Goal: Information Seeking & Learning: Check status

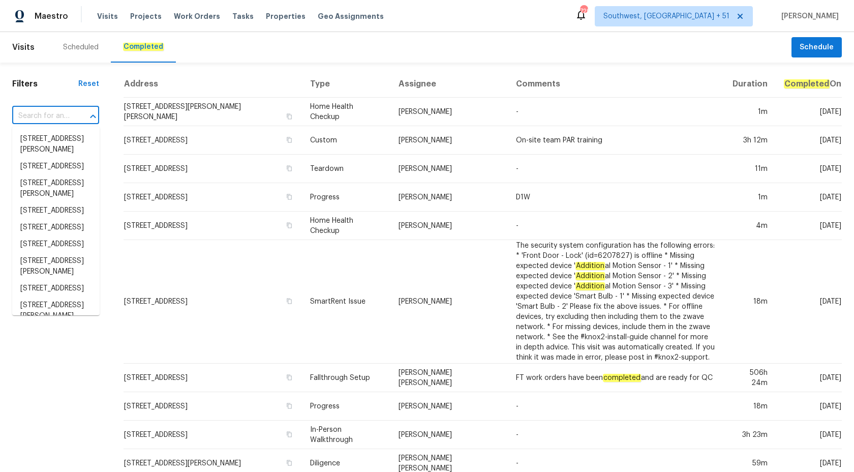
click at [36, 111] on input "text" at bounding box center [41, 116] width 58 height 16
paste input "14645 S 25th Pl, Phoenix, AZ 85048"
type input "14645 S 25th Pl, Phoenix, AZ 85048"
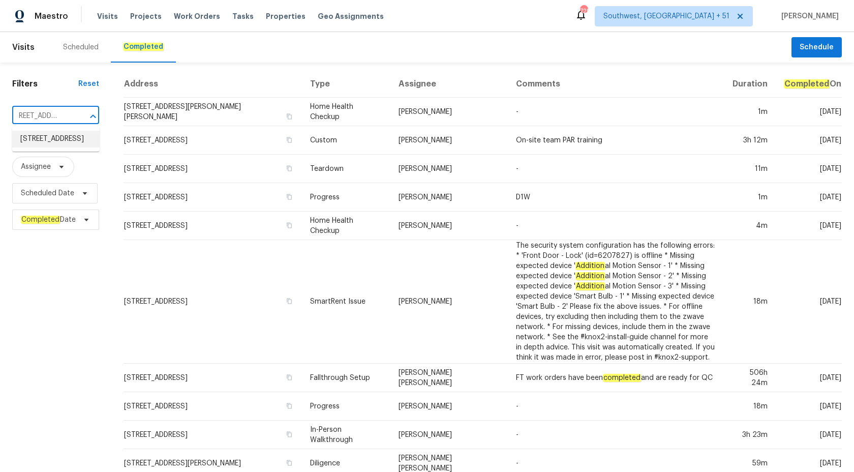
click at [54, 147] on li "14645 S 25th Pl, Phoenix, AZ 85048" at bounding box center [55, 139] width 87 height 17
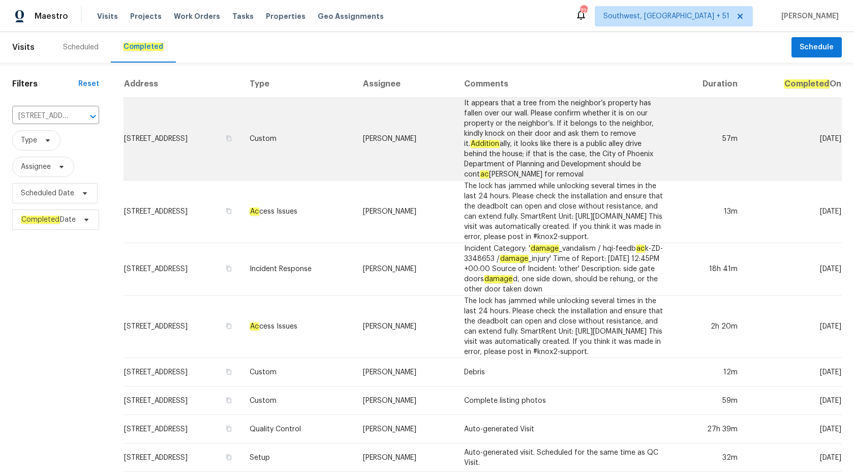
click at [557, 147] on td "It appears that a tree from the neighbor’s property has fallen over our wall. P…" at bounding box center [564, 139] width 216 height 83
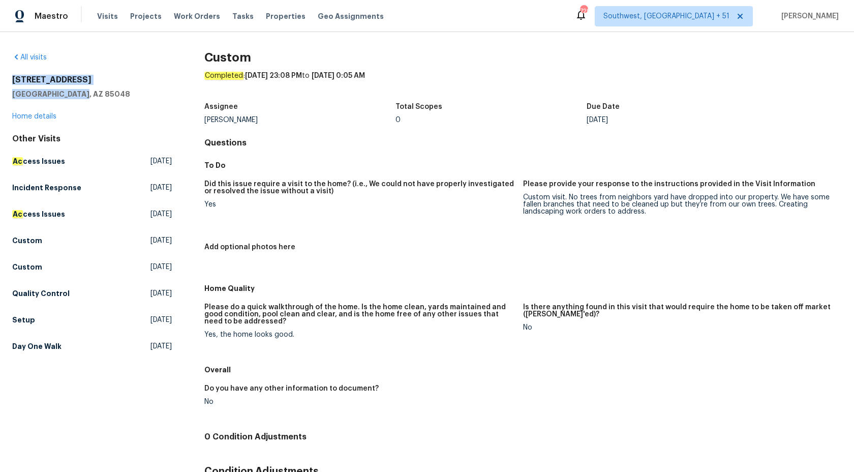
drag, startPoint x: 98, startPoint y: 93, endPoint x: 12, endPoint y: 81, distance: 87.3
click at [12, 81] on div "All visits 14645 S 25th Pl Phoenix, AZ 85048 Home details Other Visits Ac cess …" at bounding box center [427, 252] width 854 height 440
copy div "14645 S 25th Pl Phoenix, AZ 85048"
click at [24, 116] on link "Home details" at bounding box center [34, 116] width 44 height 7
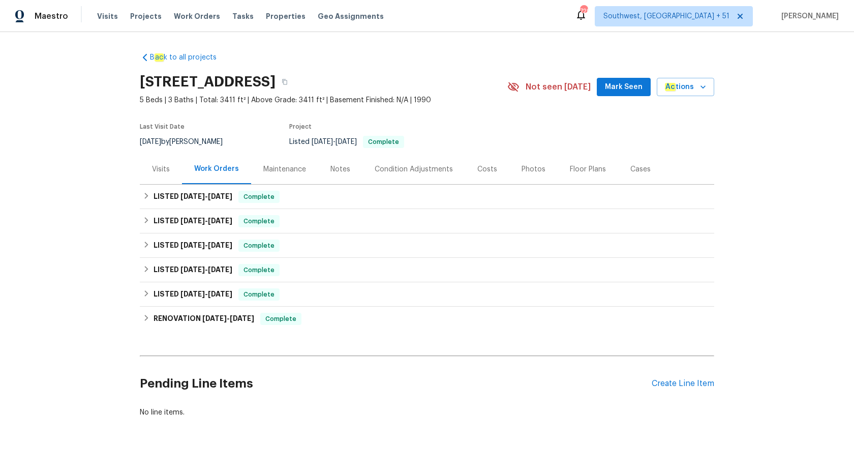
click at [38, 283] on div "B ac k to all projects 14645 S 25th Pl, Phoenix, AZ 85048 5 Beds | 3 Baths | To…" at bounding box center [427, 252] width 854 height 440
click at [205, 196] on span "9/4/25 - 9/13/25" at bounding box center [206, 196] width 52 height 7
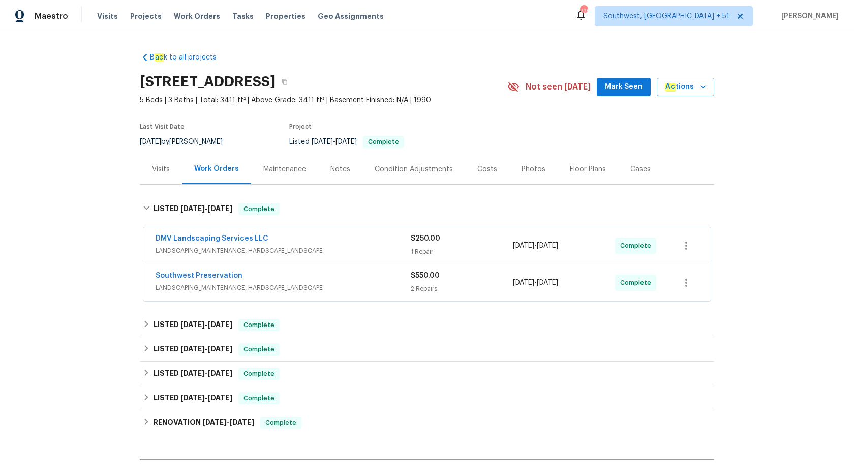
click at [390, 292] on span "LANDSCAPING_MAINTENANCE, HARDSCAPE_LANDSCAPE" at bounding box center [283, 288] width 255 height 10
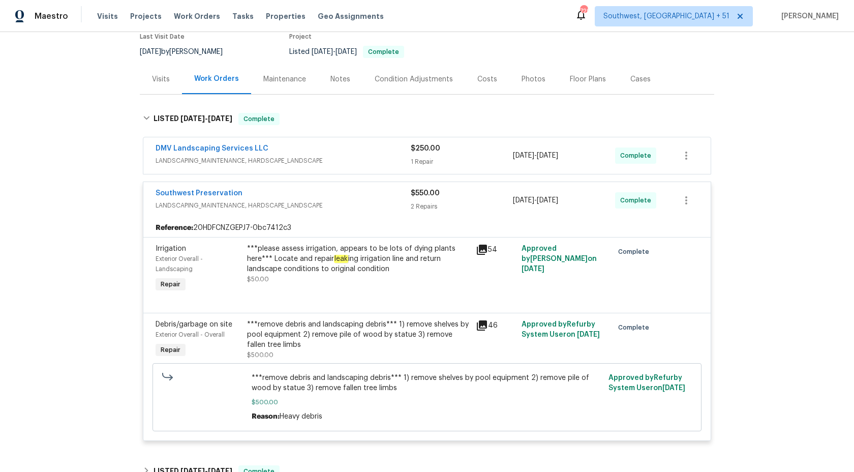
scroll to position [120, 0]
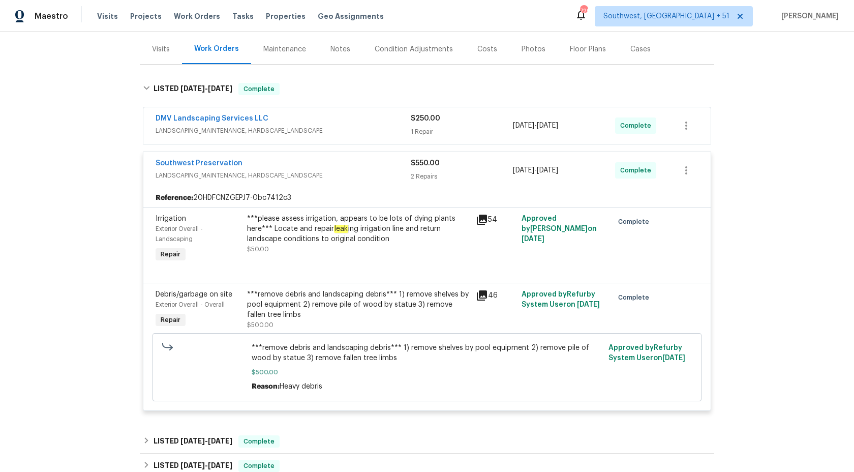
click at [399, 121] on div "DMV Landscaping Services LLC" at bounding box center [283, 119] width 255 height 12
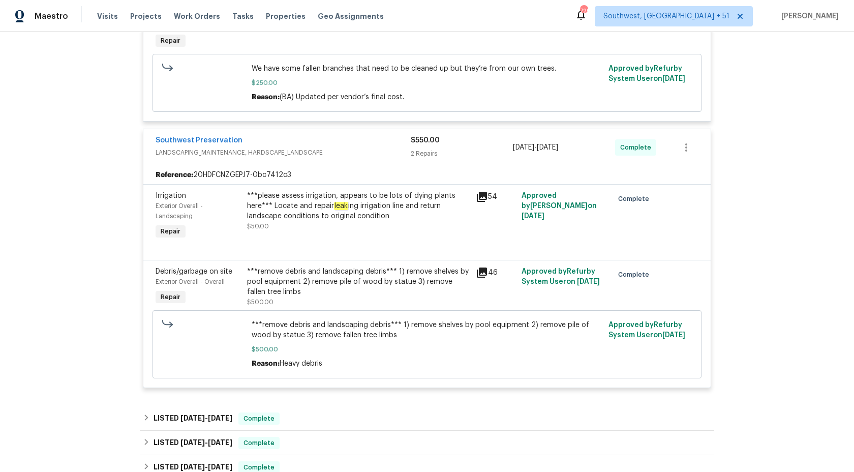
scroll to position [296, 0]
click at [313, 198] on div "***please assess irrigation, appears to be lots of dying plants here*** Locate …" at bounding box center [358, 206] width 223 height 30
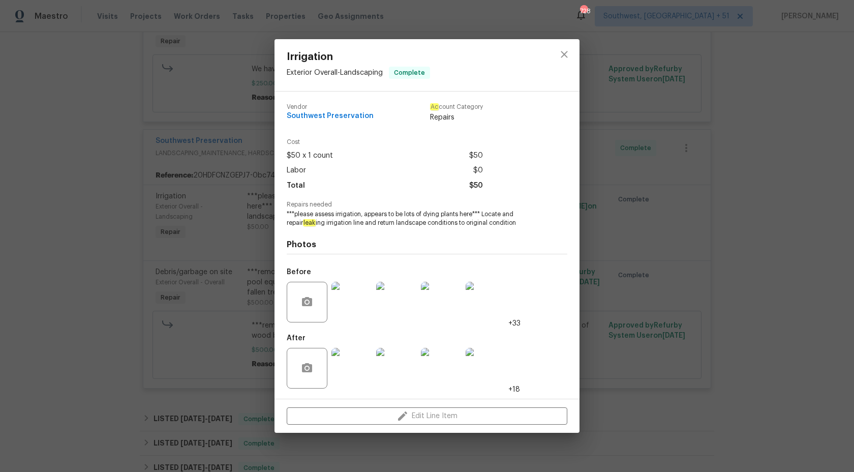
click at [121, 64] on div "Irrigation Exterior Overall - Landscaping Complete Vendor Southwest Preservatio…" at bounding box center [427, 236] width 854 height 472
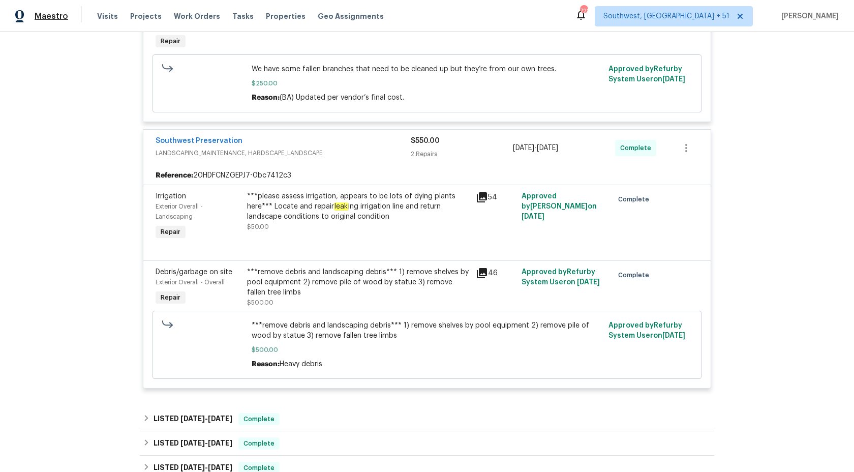
click at [42, 16] on span "Maestro" at bounding box center [52, 16] width 34 height 10
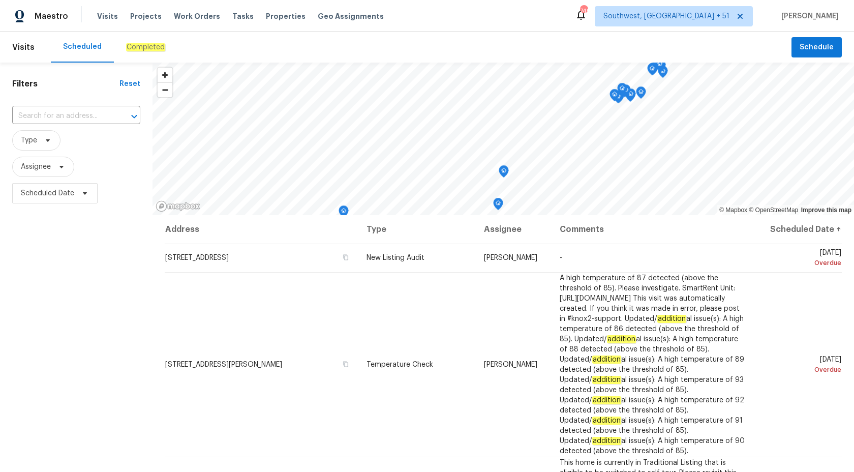
click at [144, 52] on div "Completed" at bounding box center [146, 47] width 64 height 30
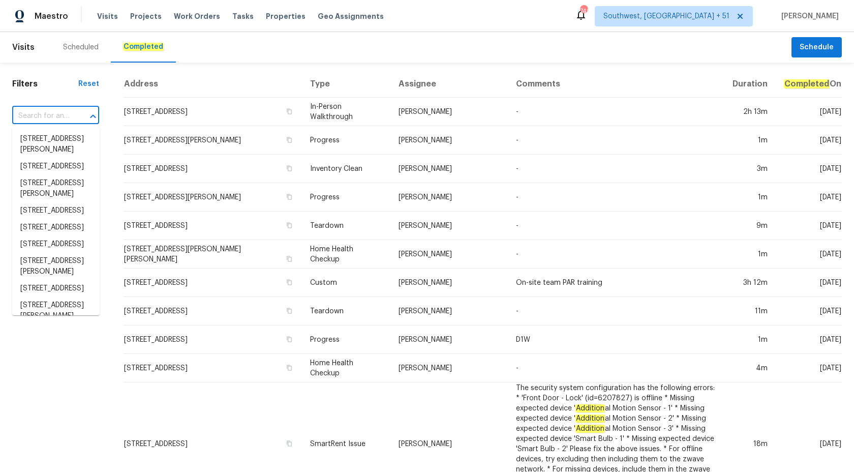
click at [35, 116] on input "text" at bounding box center [41, 116] width 58 height 16
paste input "1068 Rutherglen Dr, Columbus, OH 43235"
type input "1068 Rutherglen Dr, Columbus, OH 43235"
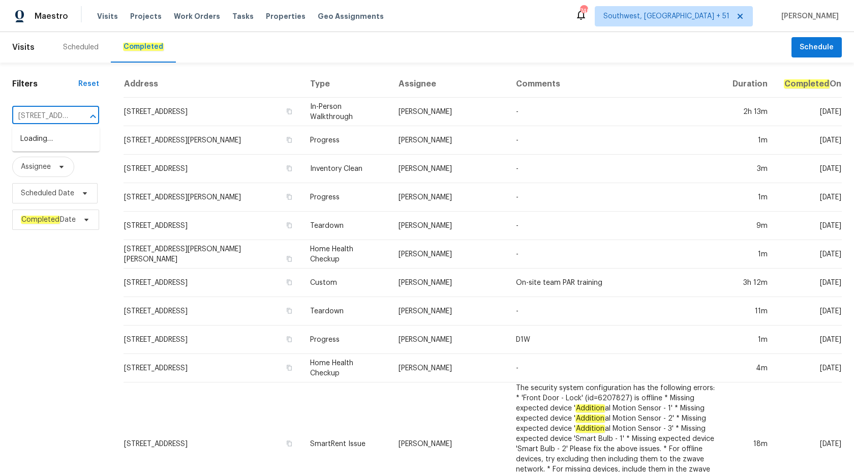
scroll to position [0, 86]
click at [60, 147] on li "1068 Rutherglen Dr, Columbus, OH 43235" at bounding box center [55, 139] width 87 height 17
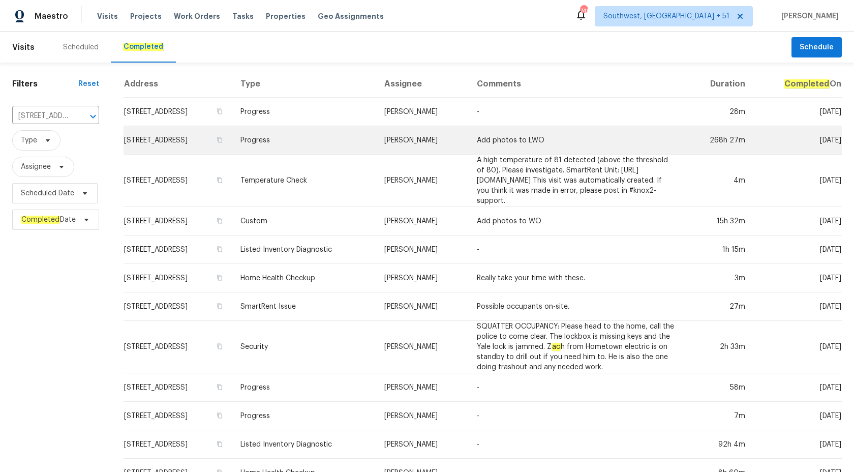
click at [357, 147] on td "Progress" at bounding box center [304, 140] width 144 height 28
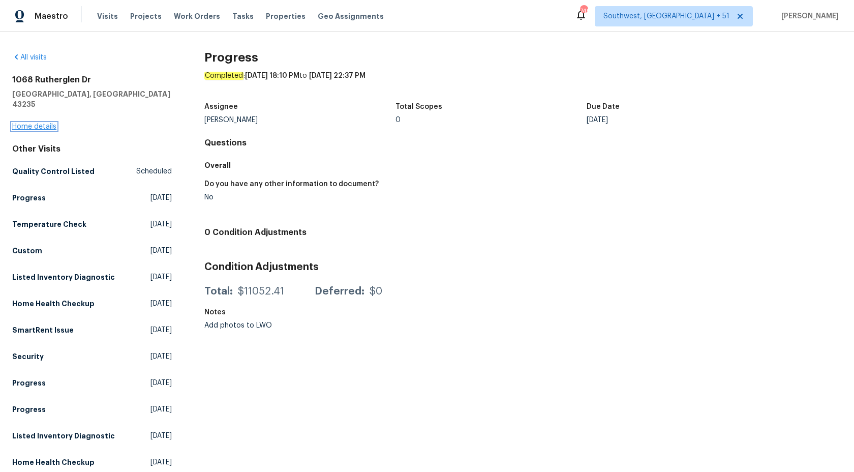
click at [49, 123] on link "Home details" at bounding box center [34, 126] width 44 height 7
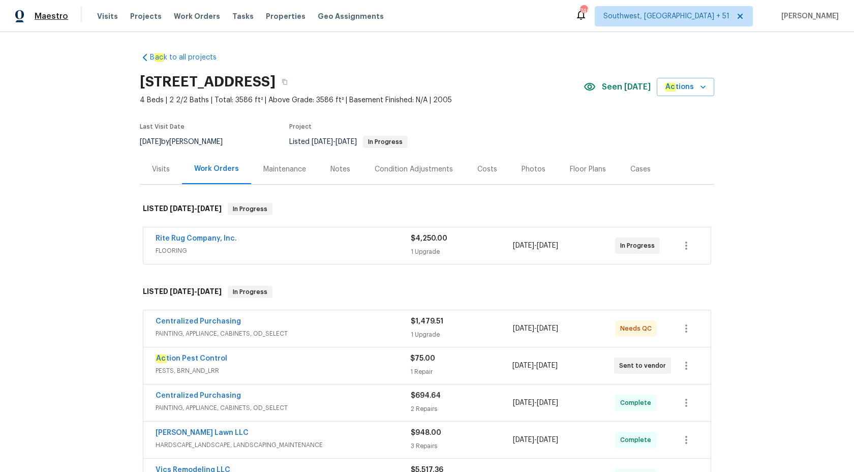
click at [48, 12] on span "Maestro" at bounding box center [52, 16] width 34 height 10
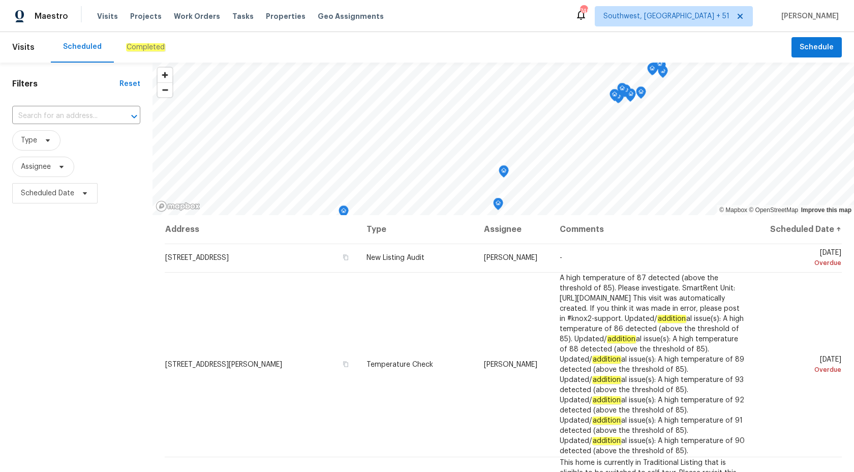
click at [133, 47] on em "Completed" at bounding box center [145, 47] width 39 height 8
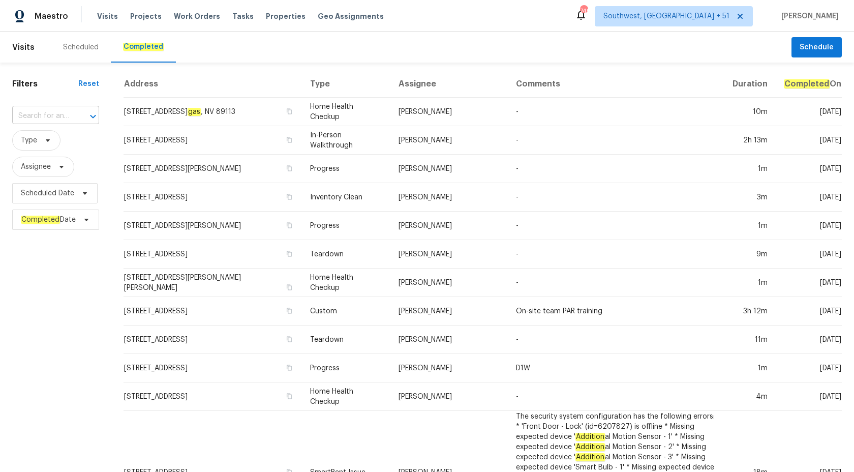
click at [57, 114] on input "text" at bounding box center [41, 116] width 58 height 16
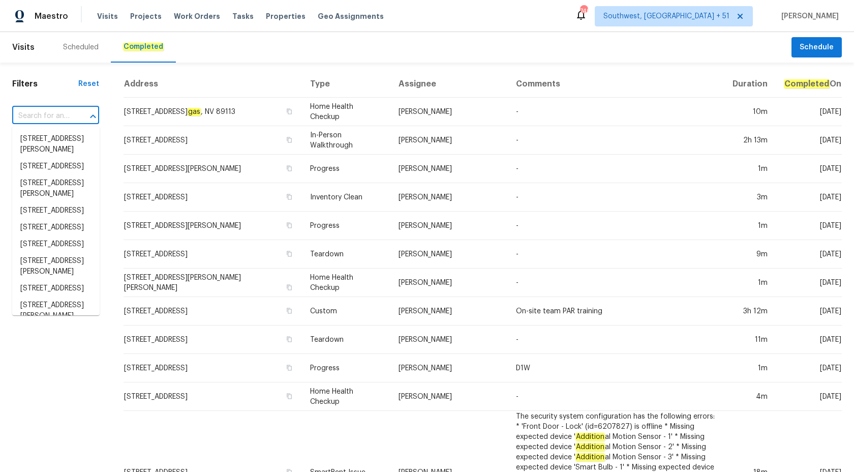
paste input "29 Ridgecrest Dr, Lexington, SC 29072"
type input "29 Ridgecrest Dr, Lexington, SC 29072"
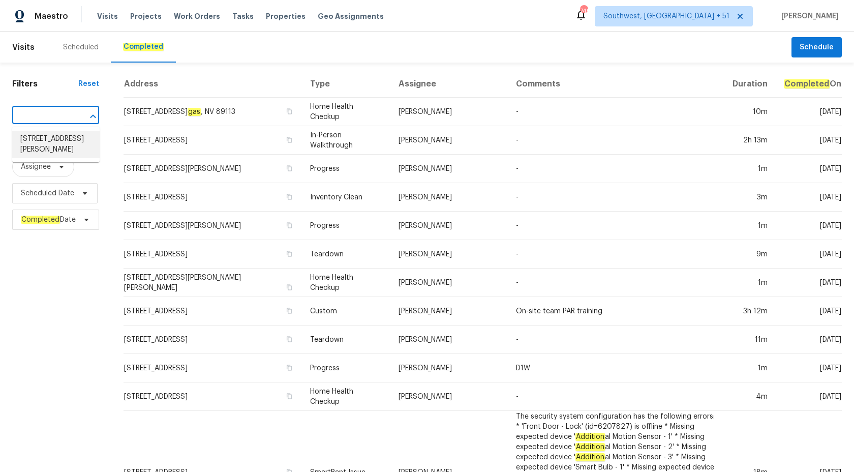
click at [59, 142] on li "129 Ridgecrest Dr, Lexington, SC 29072" at bounding box center [55, 144] width 87 height 27
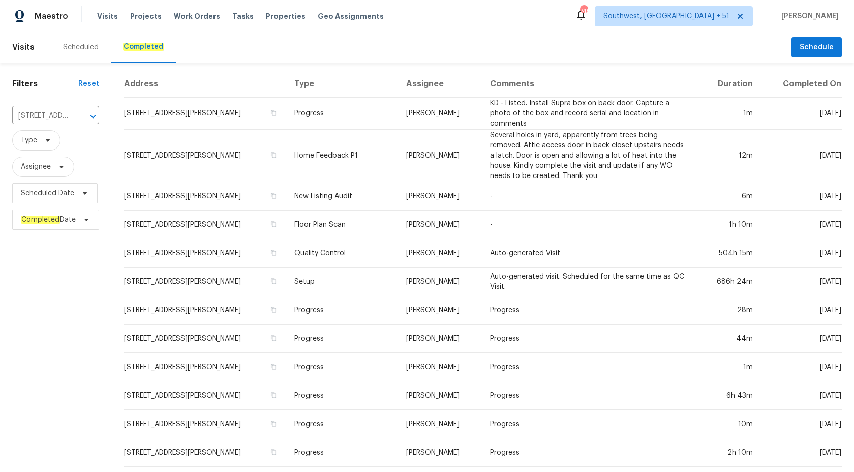
click at [383, 172] on td "Home Feedback P1" at bounding box center [342, 156] width 112 height 52
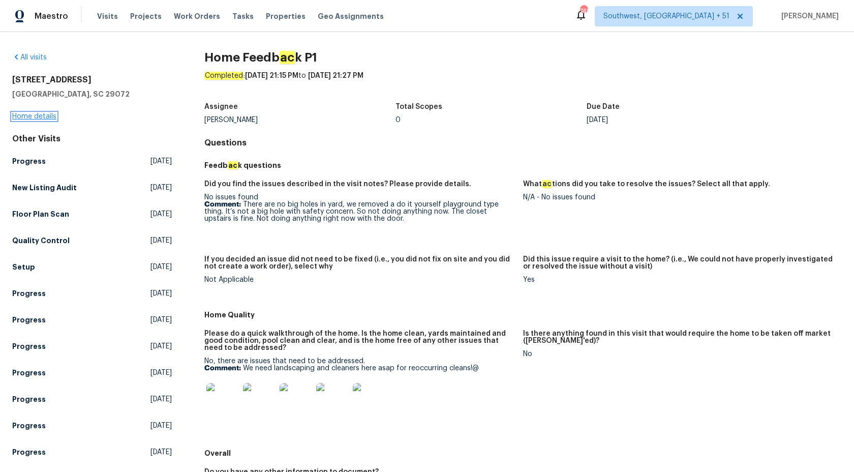
click at [27, 114] on link "Home details" at bounding box center [34, 116] width 44 height 7
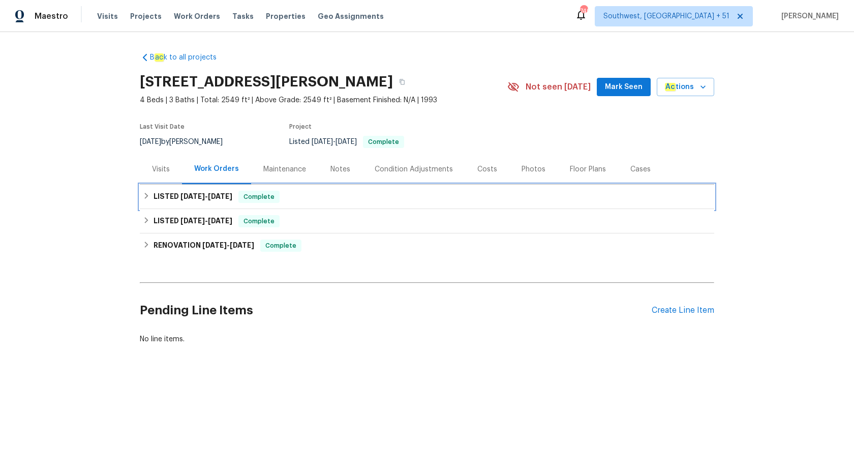
click at [216, 204] on div "LISTED 9/3/25 - 9/10/25 Complete" at bounding box center [427, 197] width 574 height 24
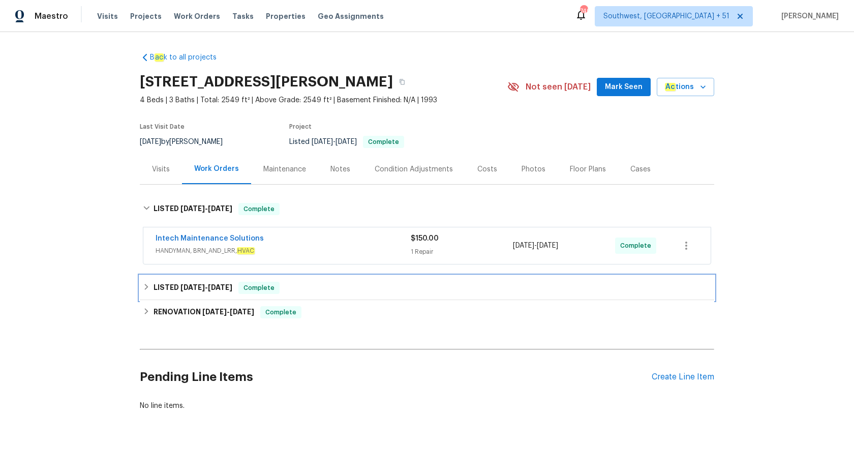
click at [266, 290] on span "Complete" at bounding box center [258, 288] width 39 height 10
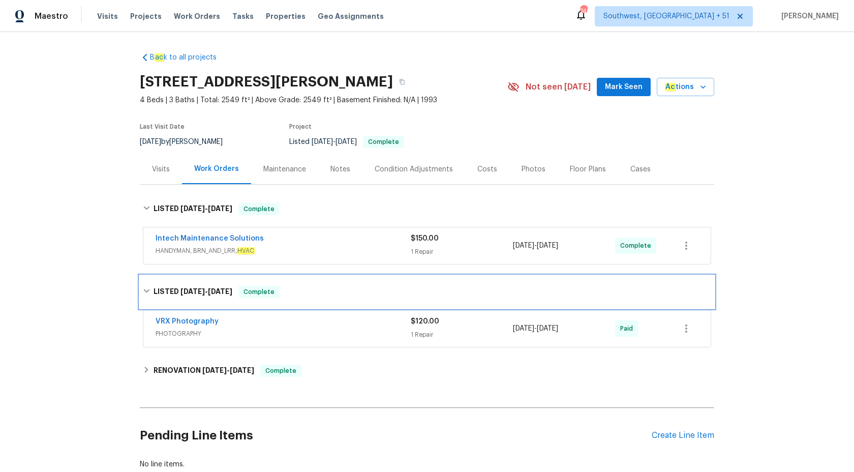
scroll to position [53, 0]
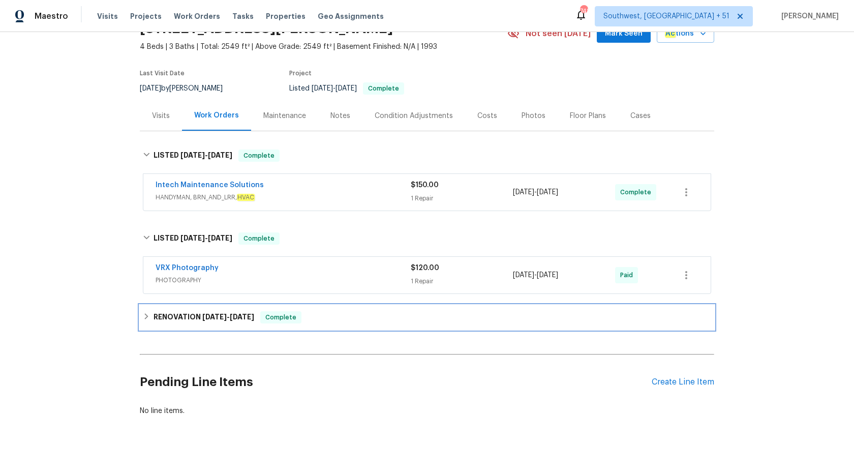
click at [242, 313] on span "6/19/25" at bounding box center [242, 316] width 24 height 7
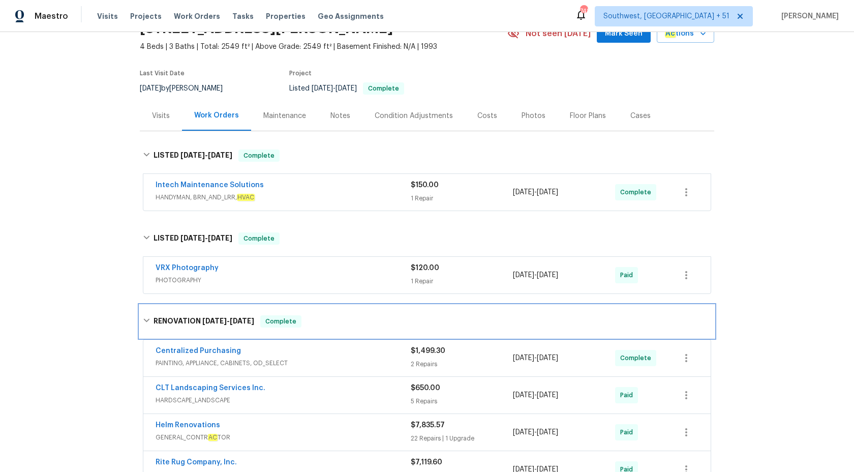
scroll to position [264, 0]
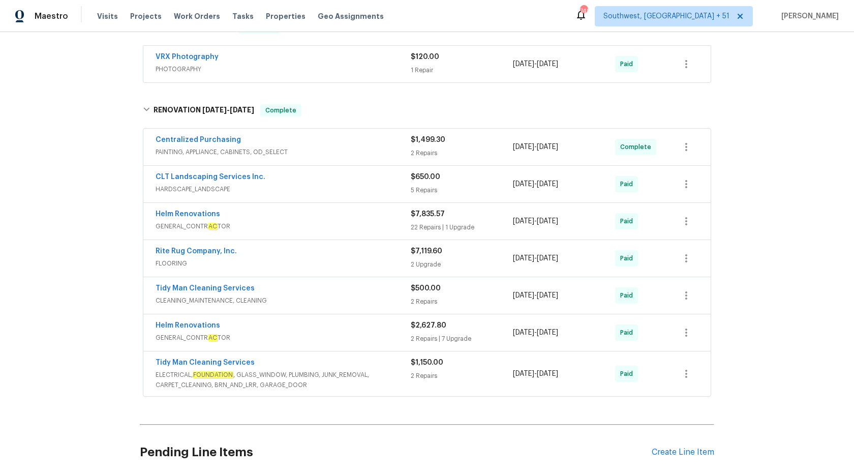
click at [349, 383] on span "ELECTRICAL, FOUNDATION , GLASS_WINDOW, PLUMBING, JUNK_REMOVAL, CARPET_CLEANING,…" at bounding box center [283, 380] width 255 height 20
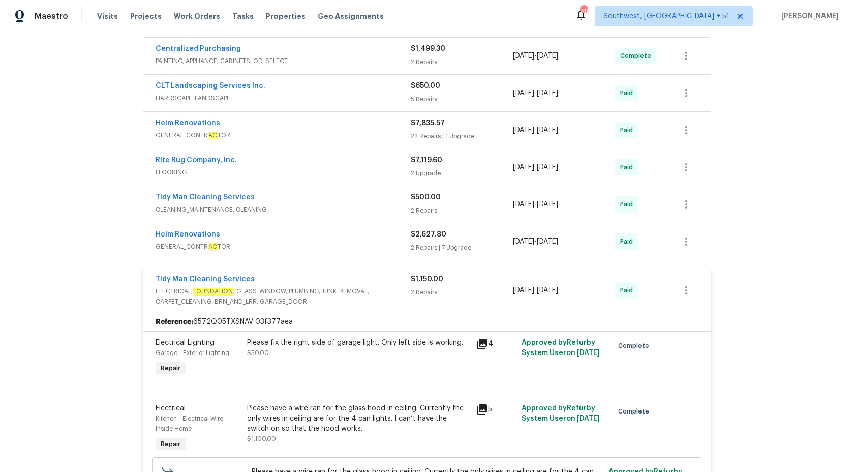
scroll to position [299, 0]
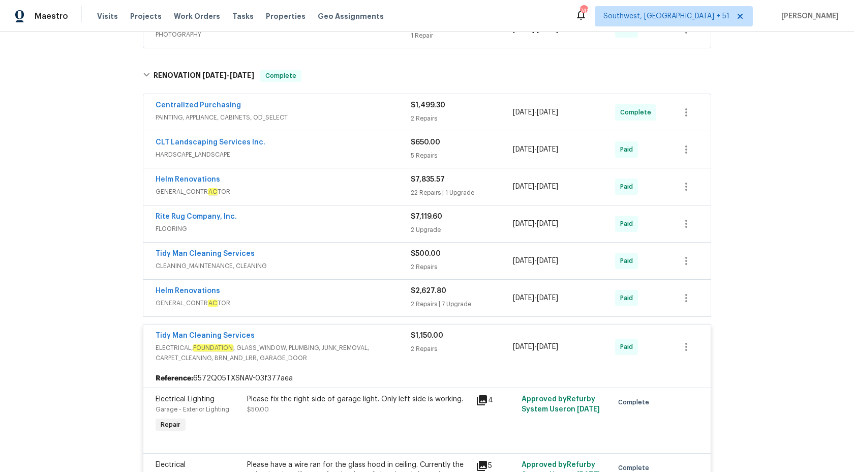
click at [414, 344] on div "2 Repairs" at bounding box center [462, 349] width 102 height 10
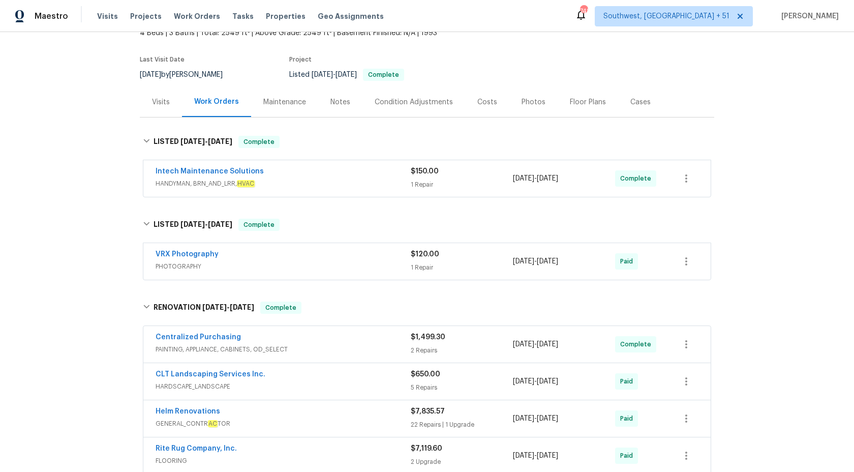
scroll to position [0, 0]
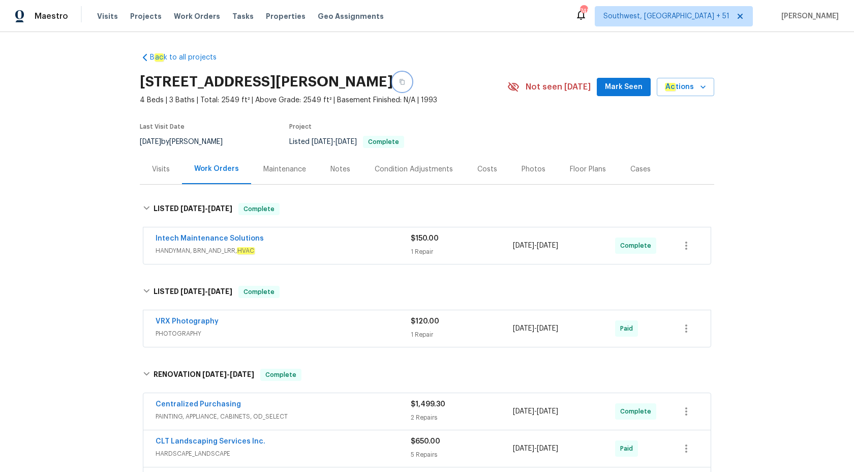
click at [411, 78] on button "button" at bounding box center [402, 82] width 18 height 18
click at [39, 17] on span "Maestro" at bounding box center [52, 16] width 34 height 10
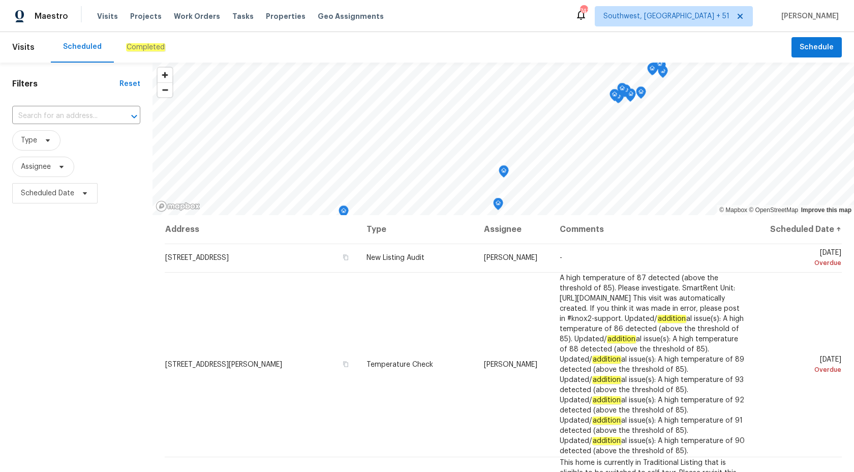
click at [147, 54] on div "Completed" at bounding box center [146, 47] width 64 height 30
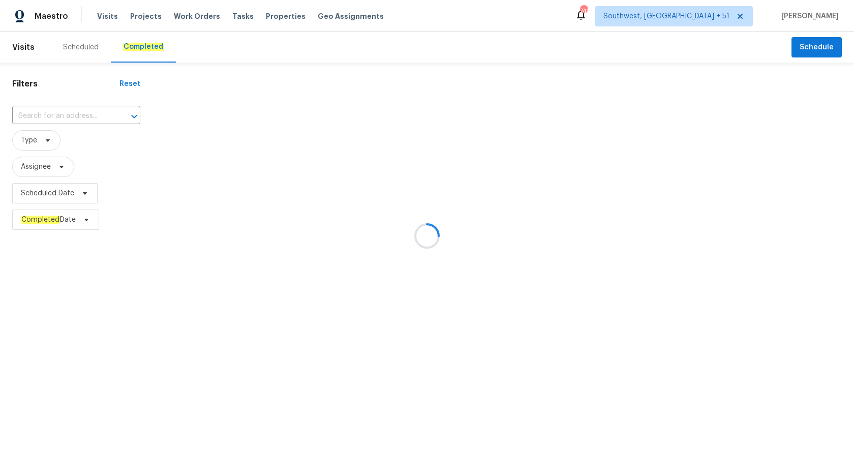
click at [49, 117] on div at bounding box center [427, 236] width 854 height 472
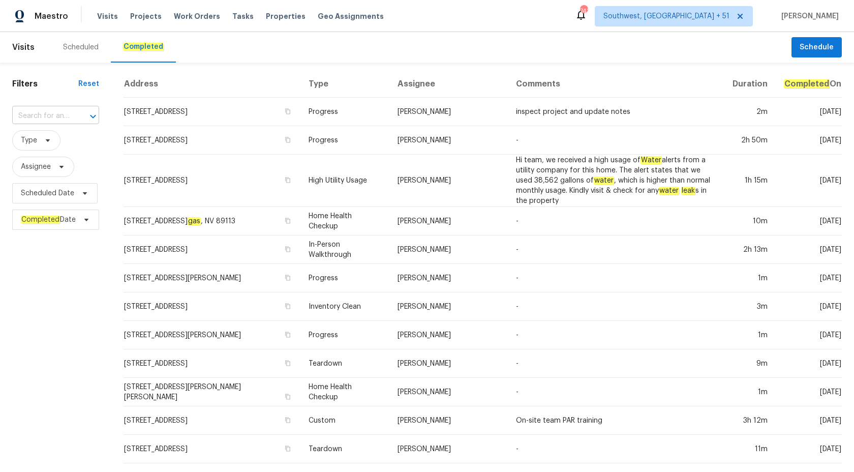
click at [45, 112] on input "text" at bounding box center [41, 116] width 58 height 16
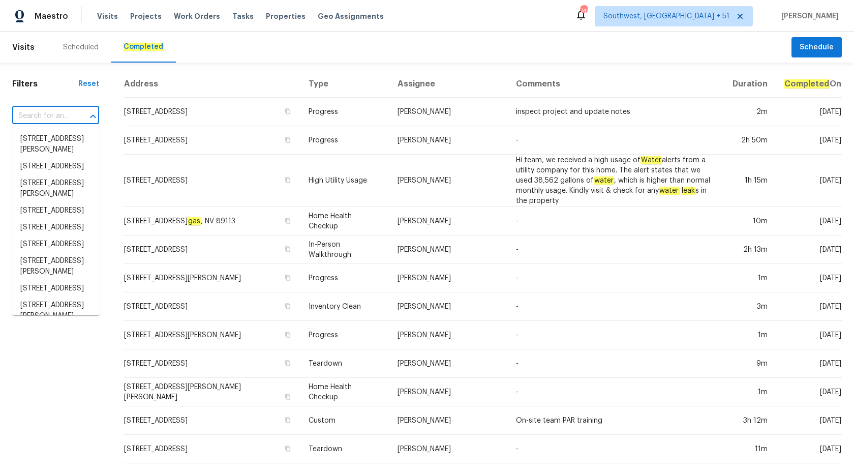
paste input "325 Freeman Cir, Villa Rica, GA 30180"
type input "325 Freeman Cir, Villa Rica, GA 30180"
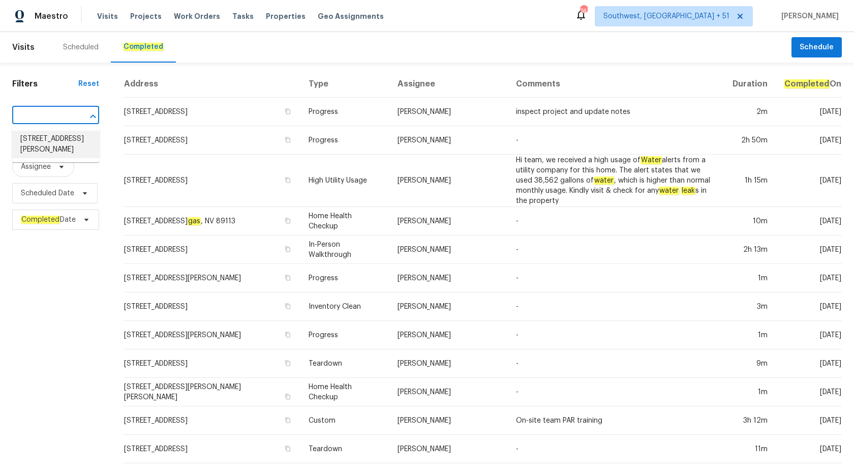
click at [62, 134] on li "325 Freeman Cir, Villa Rica, GA 30180" at bounding box center [55, 144] width 87 height 27
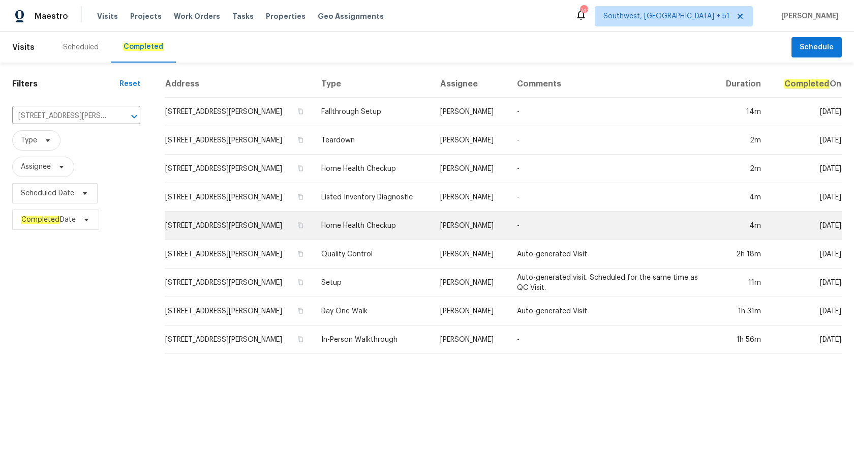
click at [313, 226] on td "325 Freeman Cir, Villa Rica, GA 30180" at bounding box center [239, 225] width 148 height 28
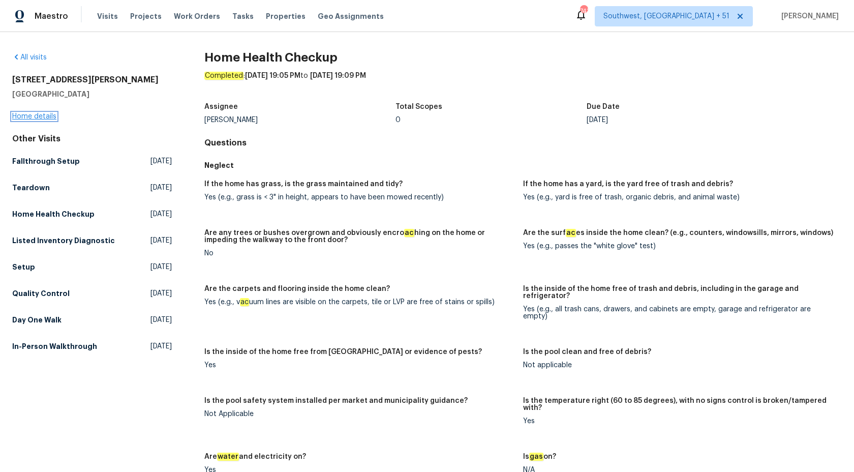
click at [47, 117] on link "Home details" at bounding box center [34, 116] width 44 height 7
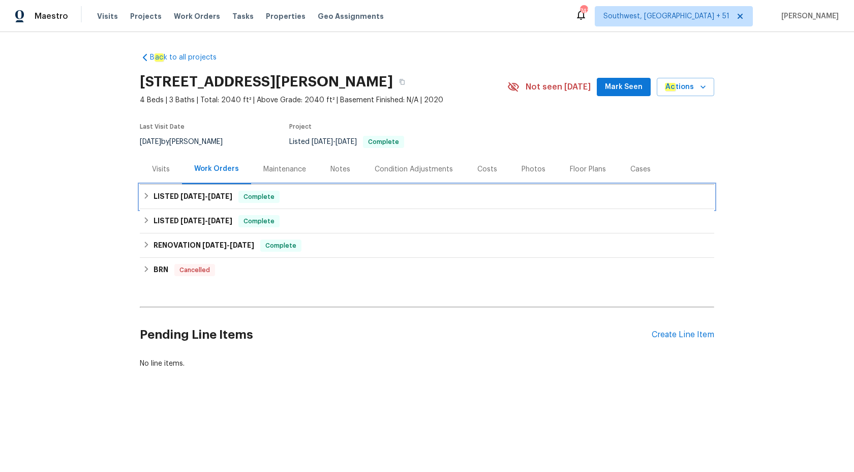
click at [297, 194] on div "LISTED 9/6/25 - 9/10/25 Complete" at bounding box center [427, 197] width 568 height 12
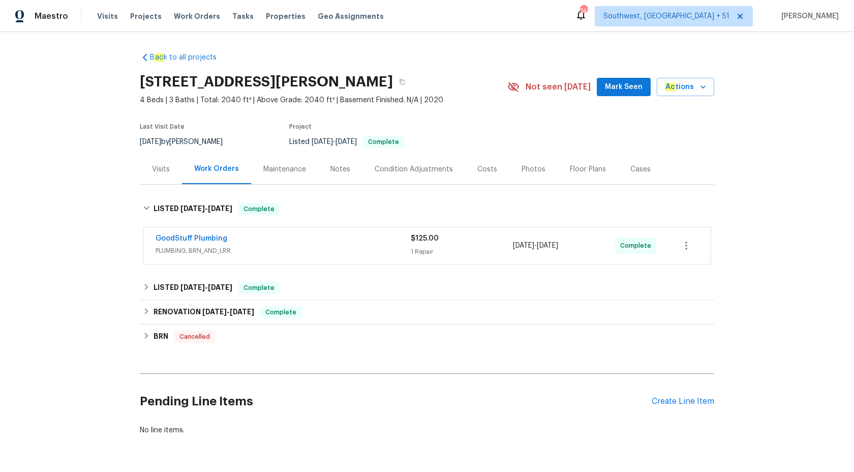
click at [270, 257] on div "GoodStuff Plumbing PLUMBING, BRN_AND_LRR" at bounding box center [283, 245] width 255 height 24
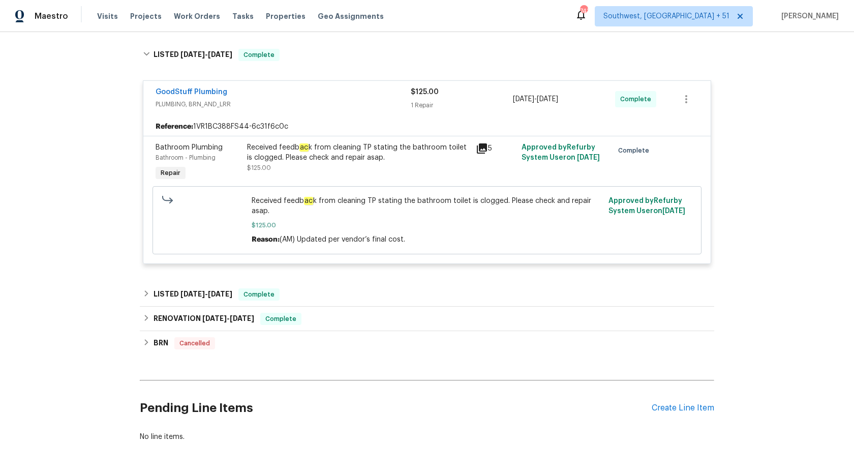
scroll to position [177, 0]
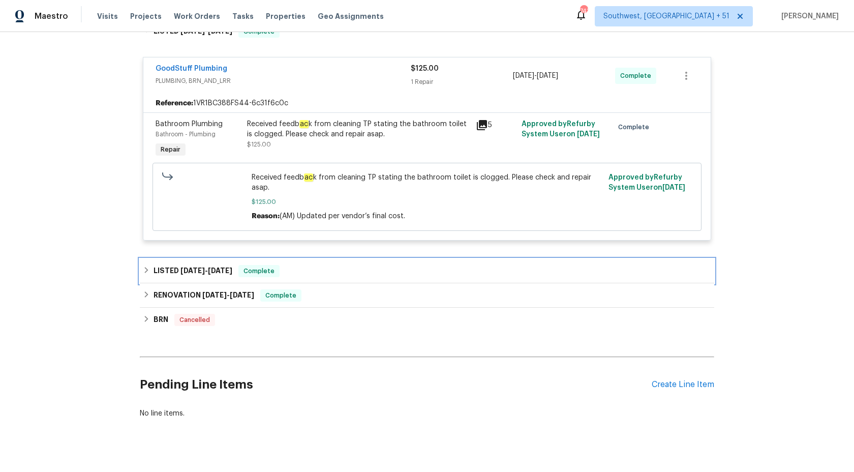
click at [255, 270] on span "Complete" at bounding box center [258, 271] width 39 height 10
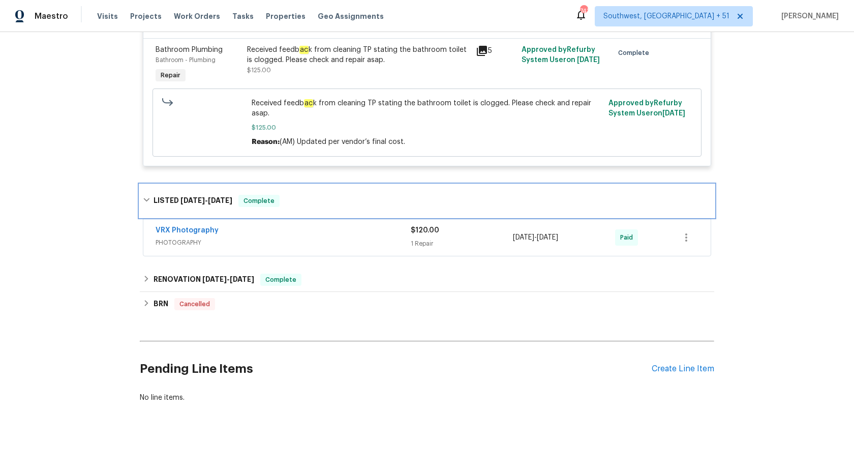
scroll to position [253, 0]
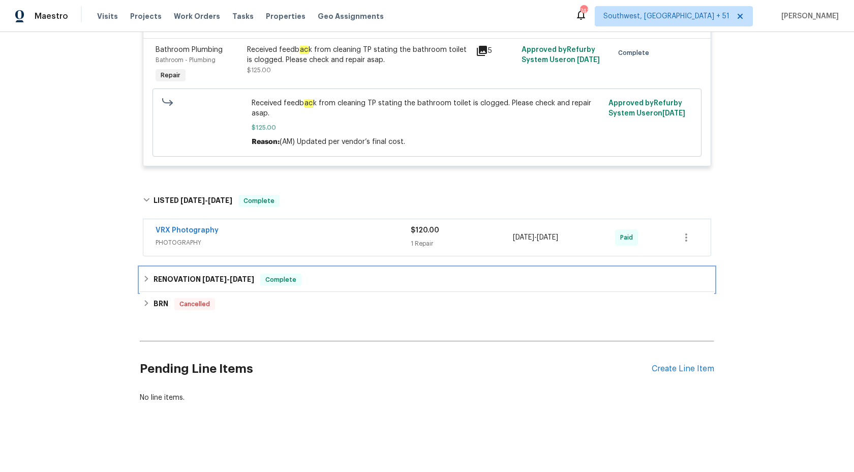
click at [269, 275] on span "Complete" at bounding box center [280, 279] width 39 height 10
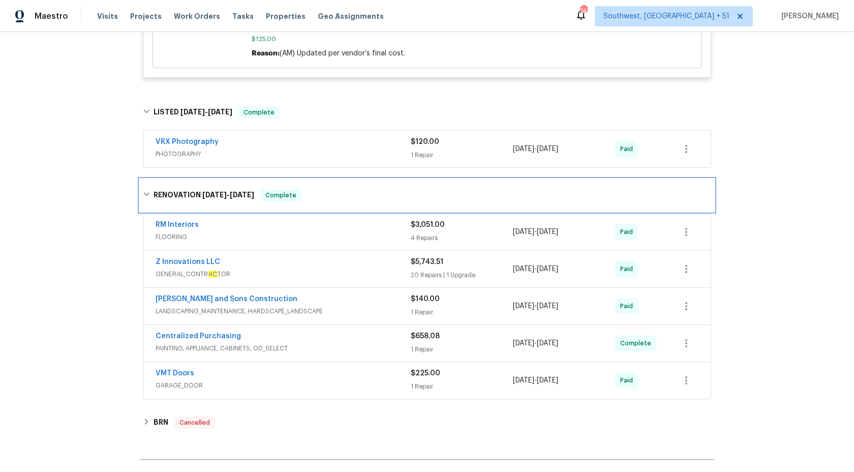
scroll to position [0, 0]
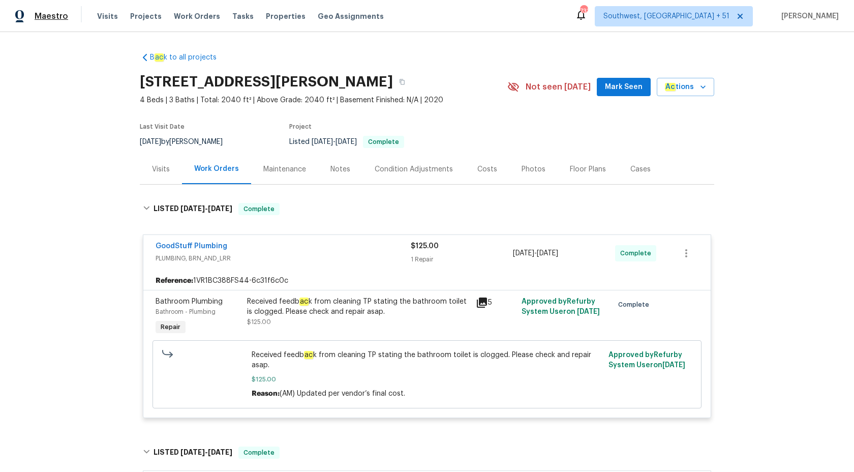
click at [57, 15] on span "Maestro" at bounding box center [52, 16] width 34 height 10
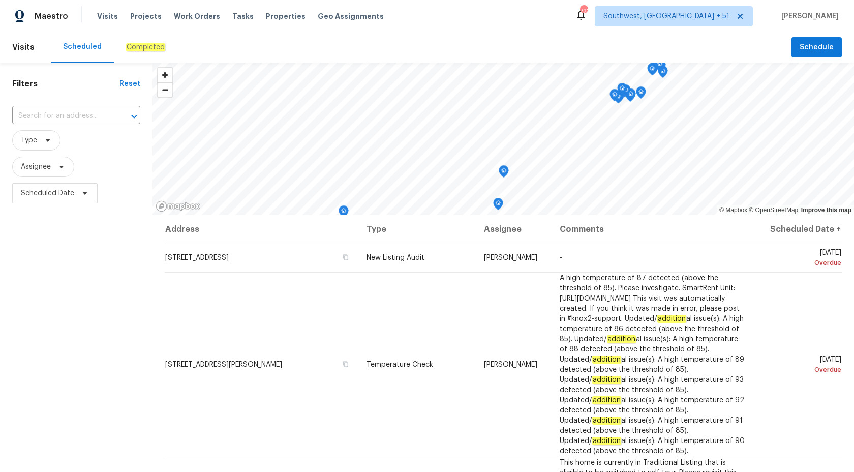
click at [162, 40] on div "Completed" at bounding box center [146, 47] width 64 height 30
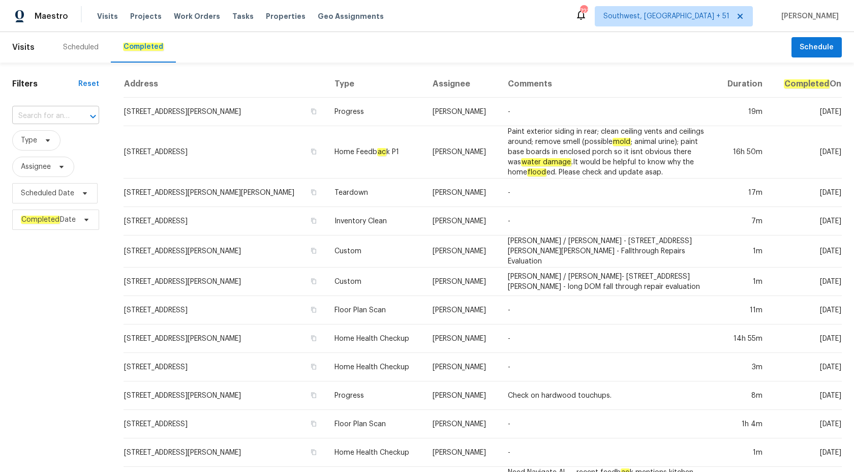
click at [29, 115] on input "text" at bounding box center [41, 116] width 58 height 16
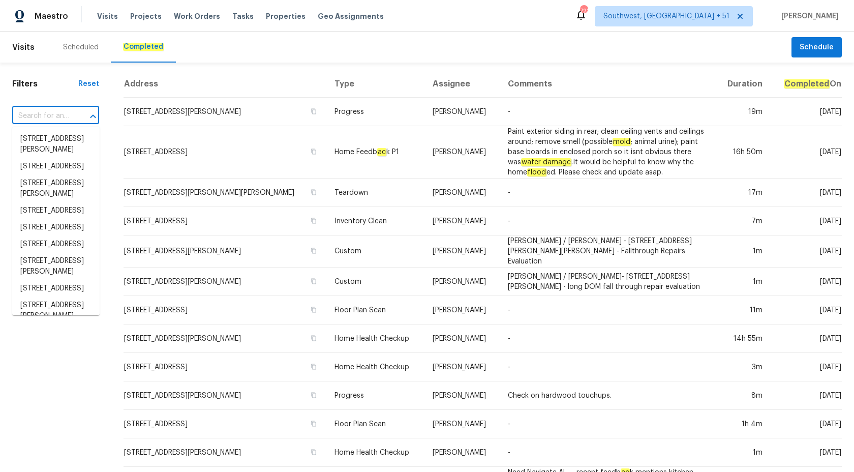
paste input "[STREET_ADDRESS]"
type input "[STREET_ADDRESS]"
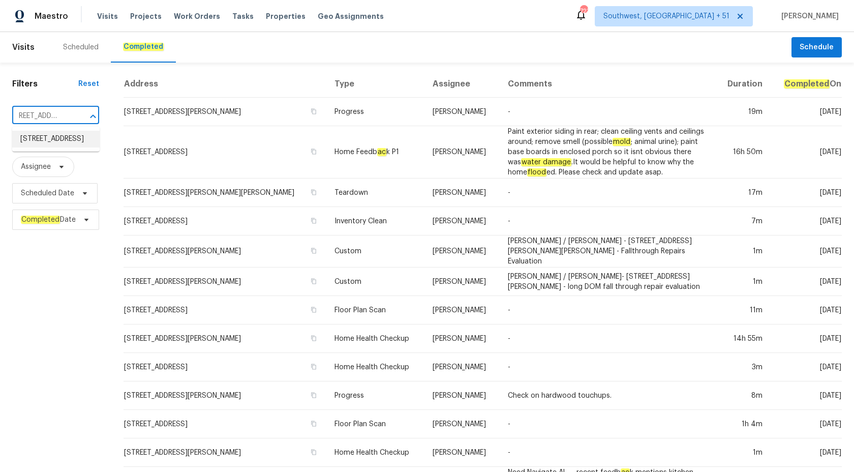
click at [47, 139] on li "[STREET_ADDRESS]" at bounding box center [55, 139] width 87 height 17
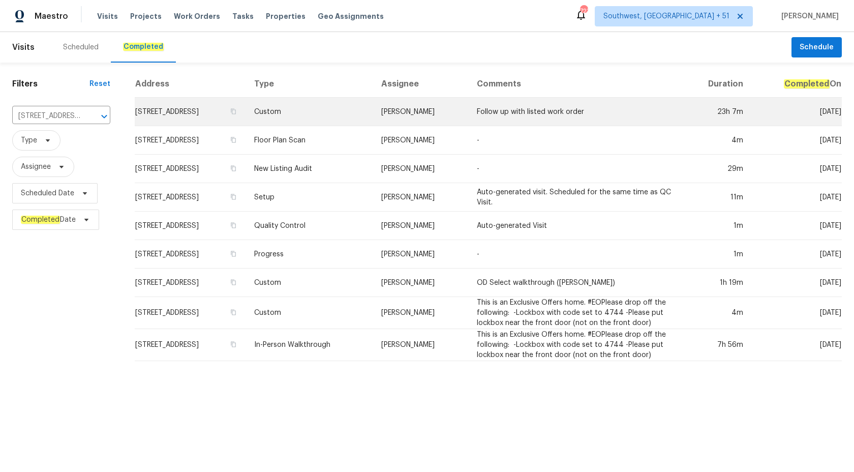
click at [373, 118] on td "Custom" at bounding box center [309, 112] width 127 height 28
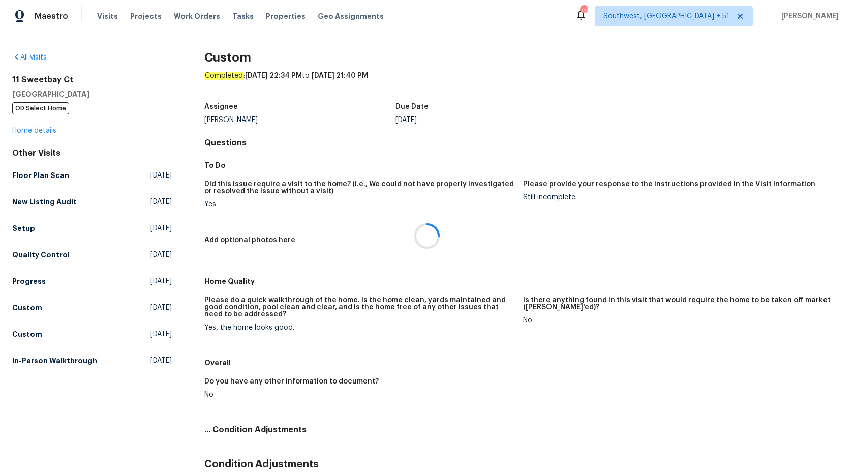
click at [30, 124] on div at bounding box center [427, 236] width 854 height 472
click at [29, 133] on div at bounding box center [427, 236] width 854 height 472
click at [38, 128] on link "Home details" at bounding box center [34, 130] width 44 height 7
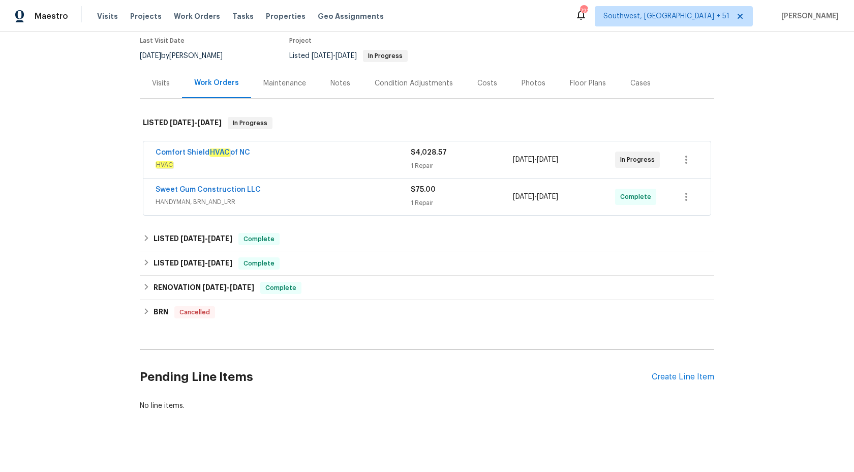
scroll to position [86, 0]
click at [244, 235] on div "LISTED [DATE] - [DATE] Complete" at bounding box center [427, 238] width 568 height 12
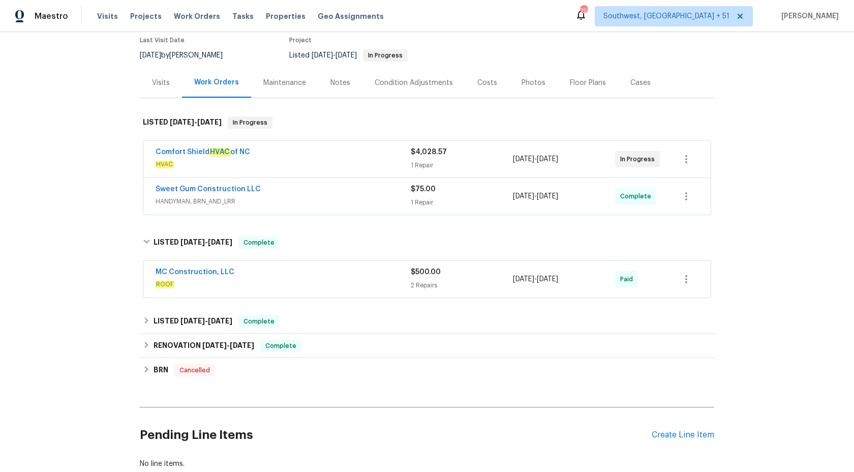
click at [327, 197] on span "HANDYMAN, BRN_AND_LRR" at bounding box center [283, 201] width 255 height 10
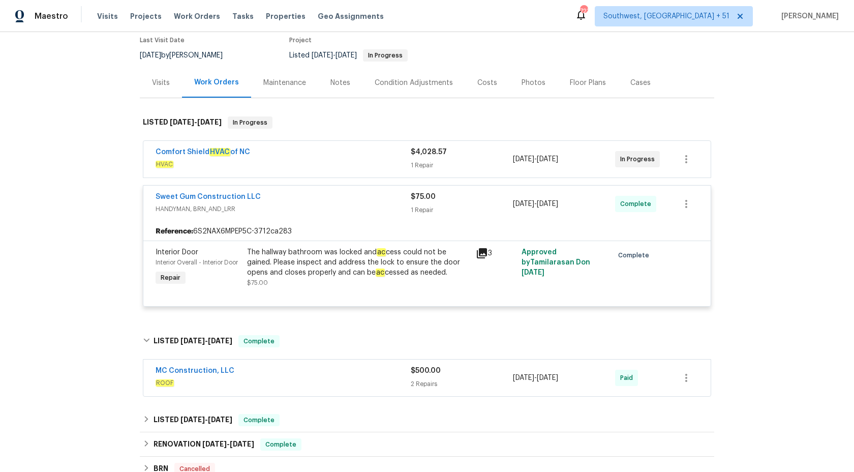
click at [334, 149] on div "Comfort Shield HVAC of [GEOGRAPHIC_DATA]" at bounding box center [283, 153] width 255 height 12
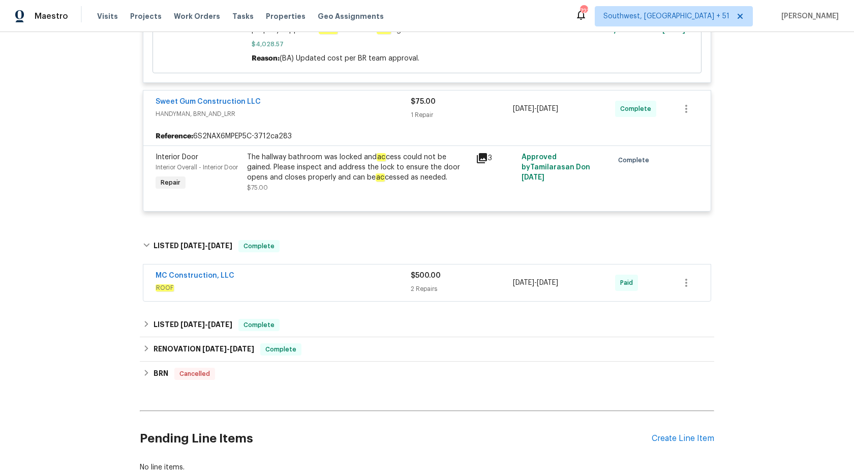
scroll to position [373, 0]
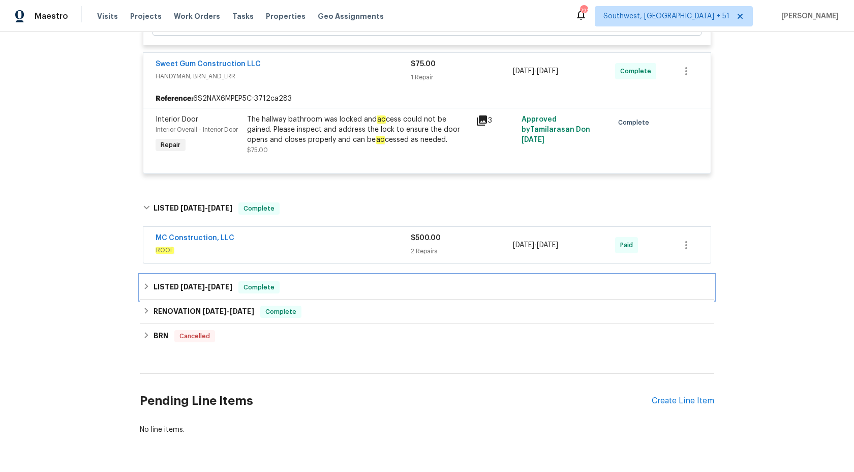
click at [251, 290] on span "Complete" at bounding box center [258, 287] width 39 height 10
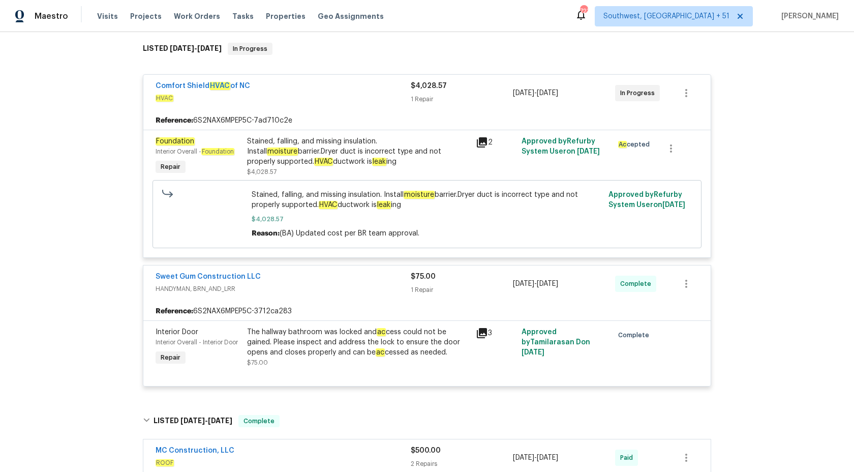
scroll to position [0, 0]
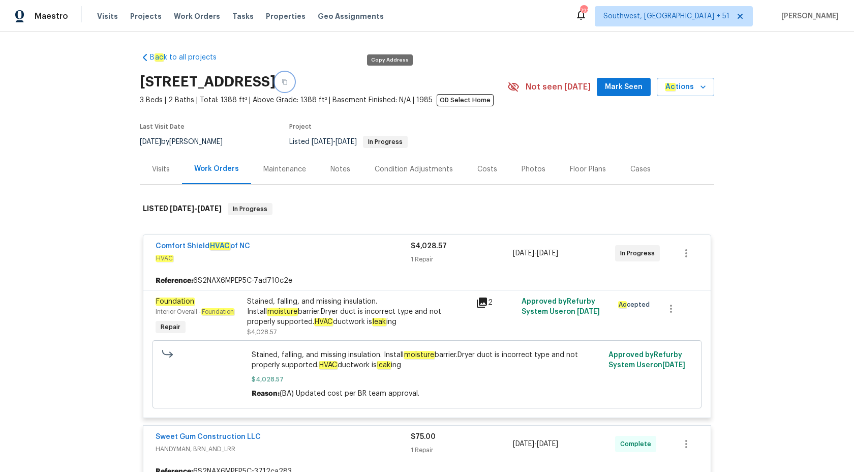
click at [288, 79] on icon "button" at bounding box center [285, 82] width 6 height 6
click at [61, 18] on span "Maestro" at bounding box center [52, 16] width 34 height 10
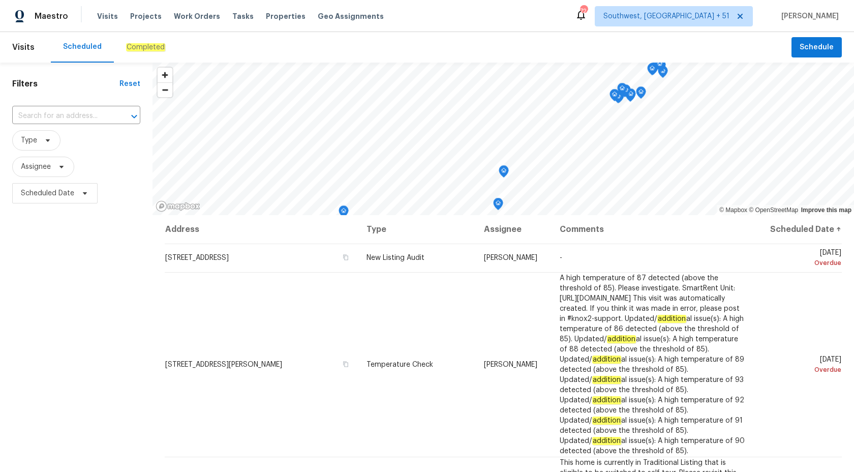
click at [144, 49] on em "Completed" at bounding box center [145, 47] width 39 height 8
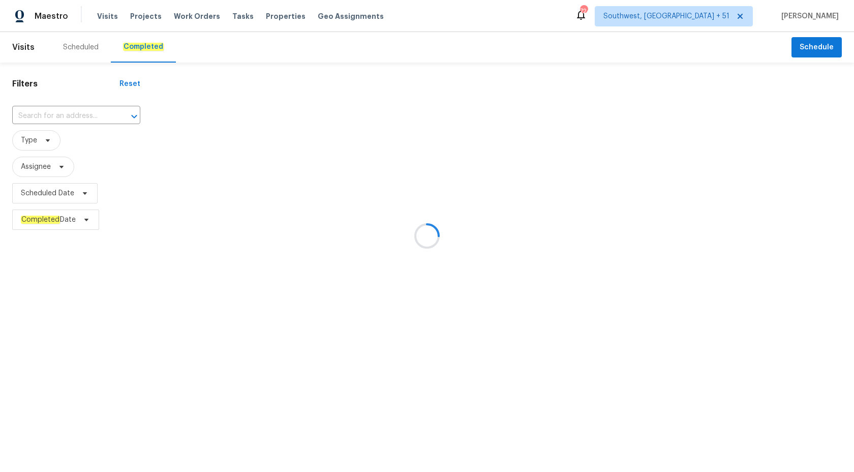
click at [44, 114] on div at bounding box center [427, 236] width 854 height 472
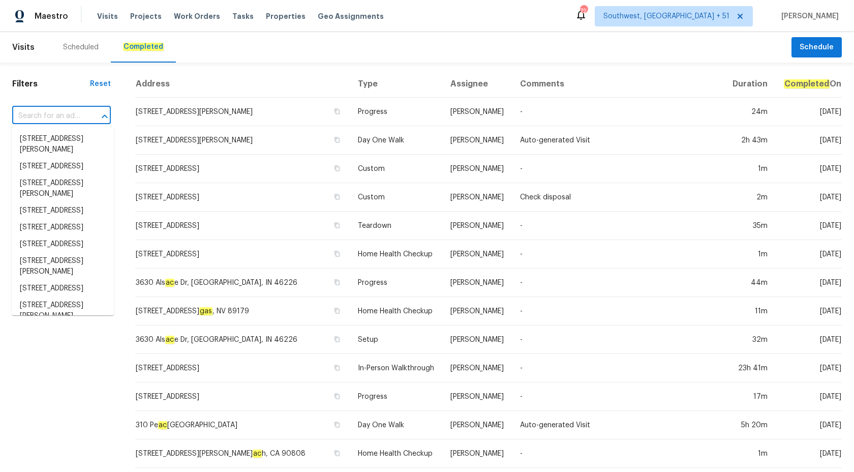
click at [45, 115] on input "text" at bounding box center [47, 116] width 70 height 16
paste input "705 Old Cove Rd, Tega Cay, SC 29708"
type input "705 Old Cove Rd, Tega Cay, SC 29708"
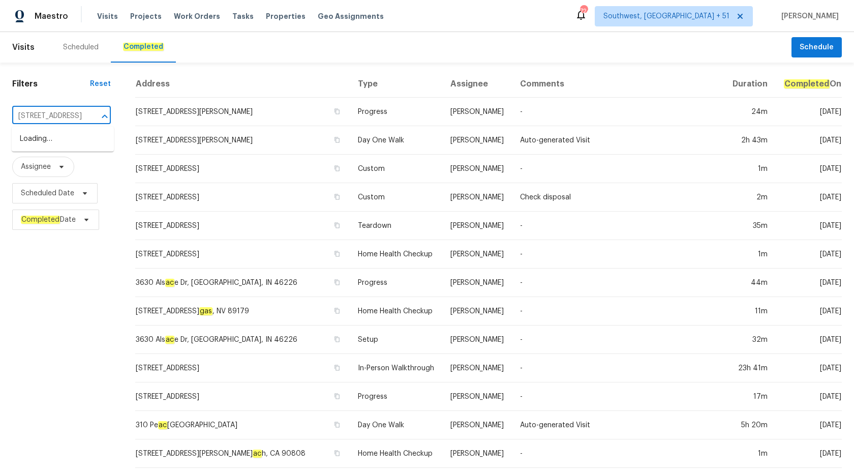
scroll to position [0, 59]
click at [58, 142] on li "705 Old Cove Rd, Tega Cay, SC 29708" at bounding box center [63, 139] width 102 height 17
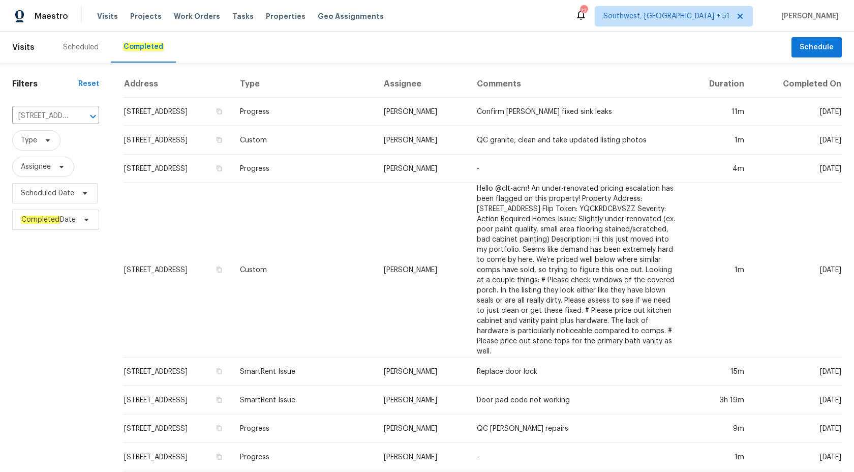
click at [457, 206] on td "Billy Towle" at bounding box center [422, 270] width 93 height 174
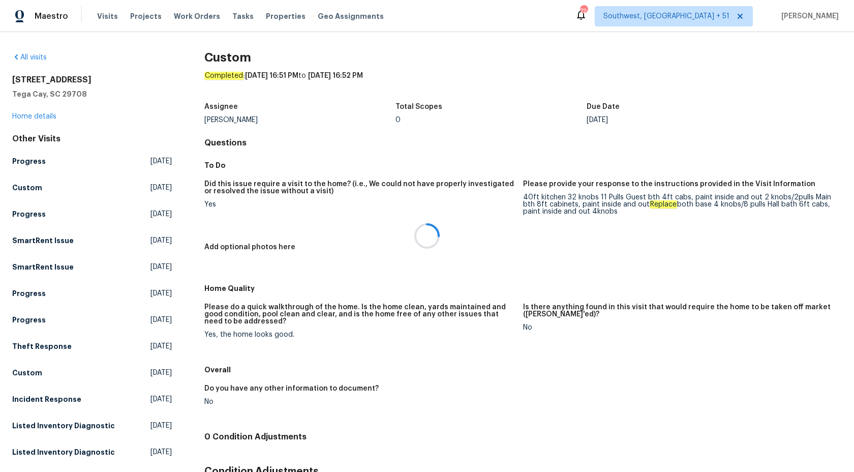
click at [37, 119] on div at bounding box center [427, 236] width 854 height 472
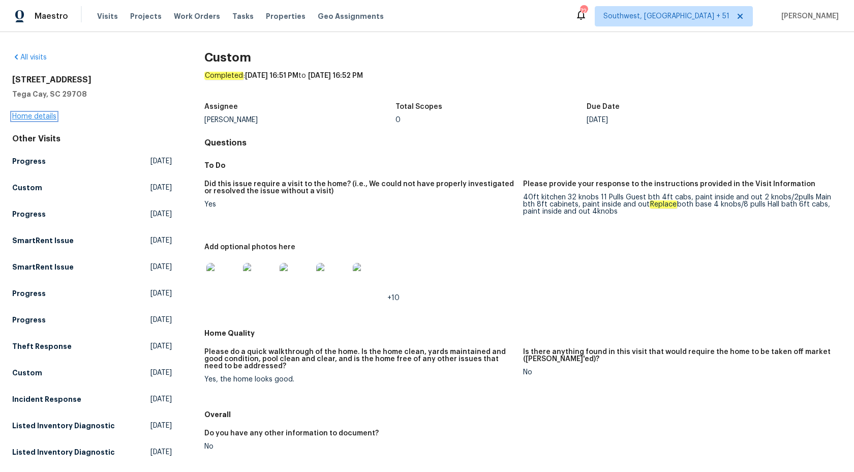
click at [37, 119] on link "Home details" at bounding box center [34, 116] width 44 height 7
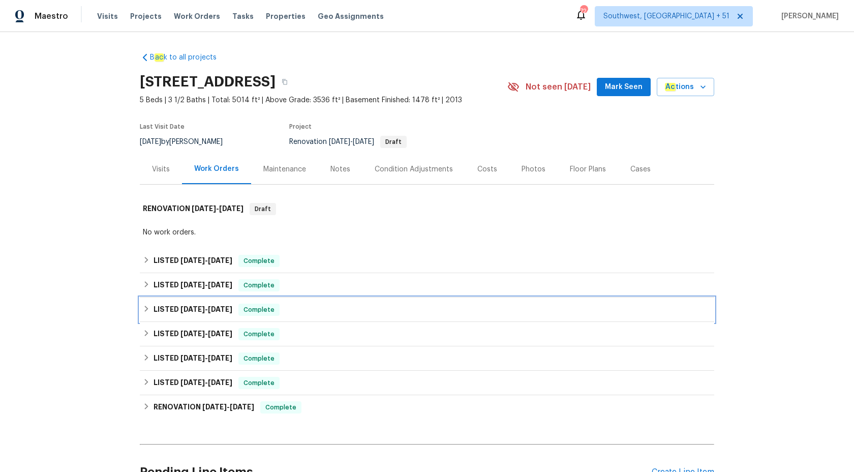
click at [247, 309] on span "Complete" at bounding box center [258, 309] width 39 height 10
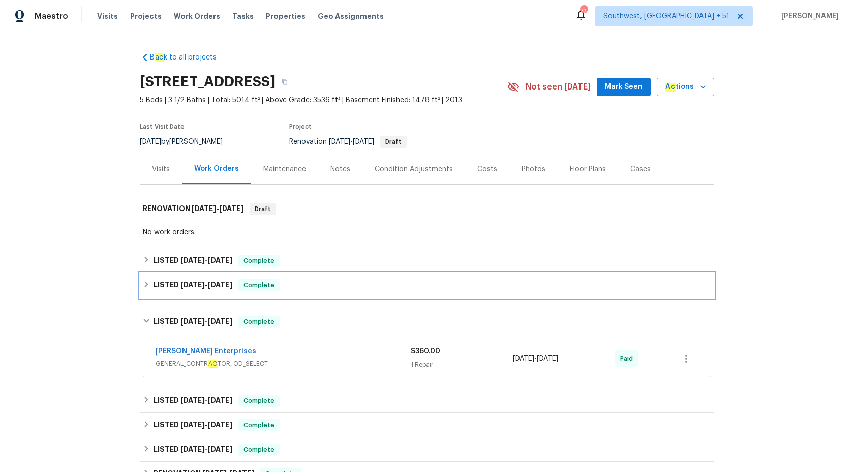
click at [247, 287] on span "Complete" at bounding box center [258, 285] width 39 height 10
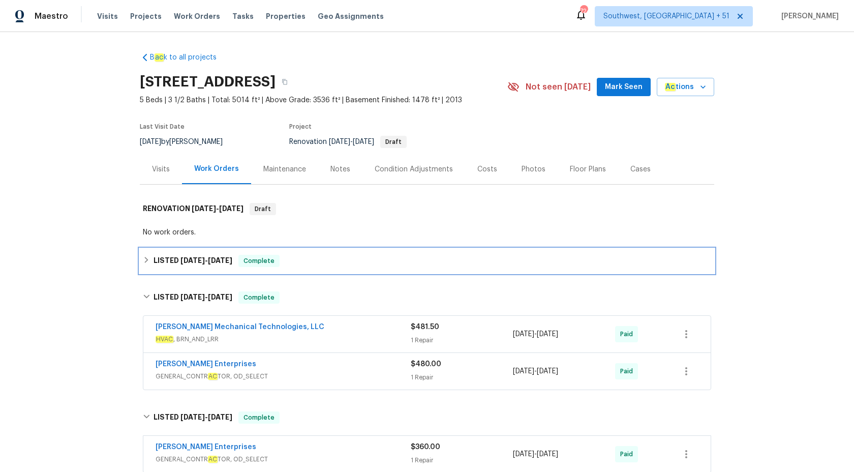
click at [245, 265] on span "Complete" at bounding box center [258, 261] width 39 height 10
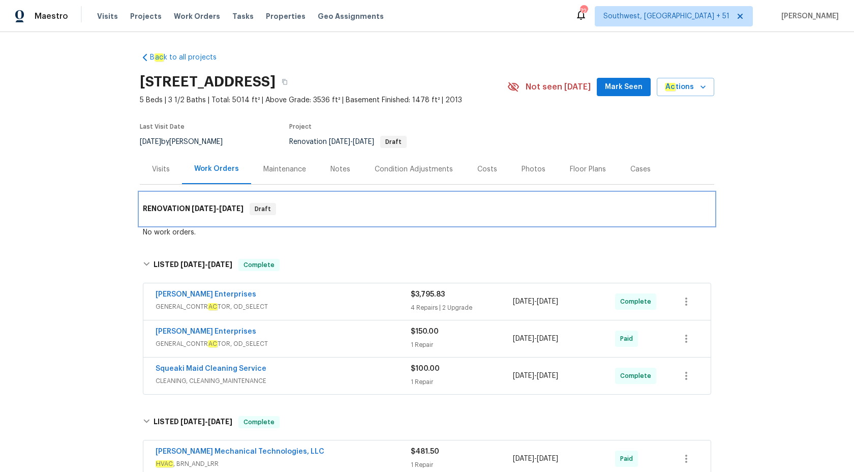
click at [234, 213] on h6 "RENOVATION 5/22/25 - 5/22/25" at bounding box center [193, 209] width 101 height 12
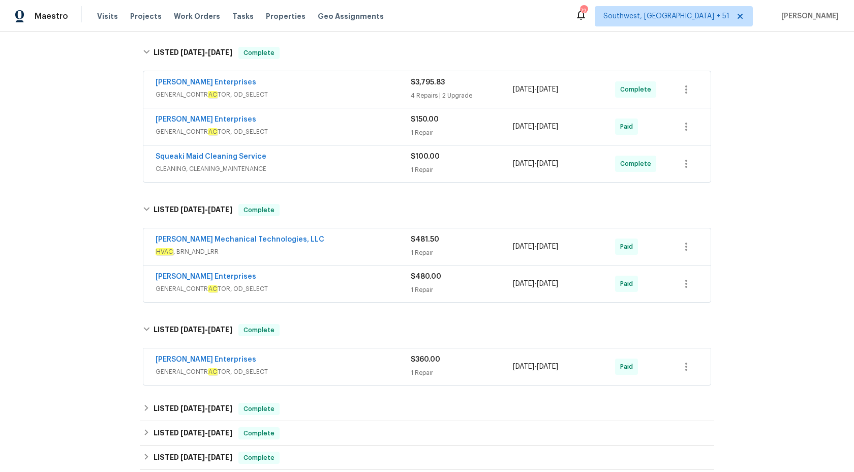
scroll to position [217, 0]
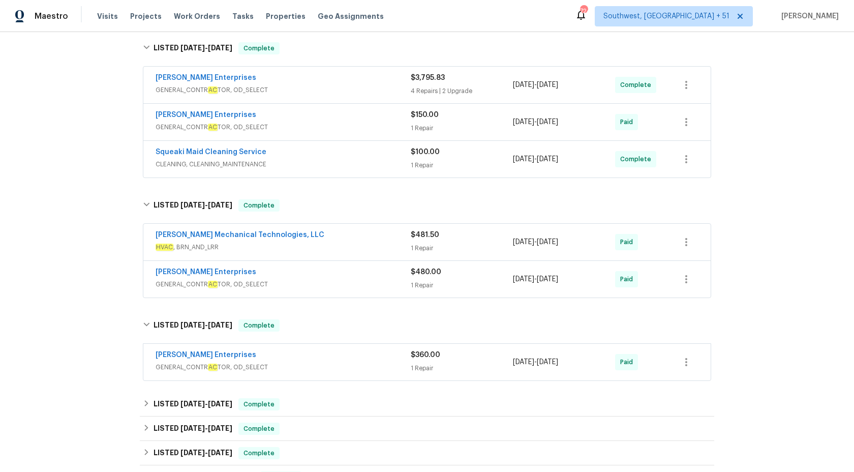
click at [403, 274] on div "Nordman Enterprises" at bounding box center [283, 273] width 255 height 12
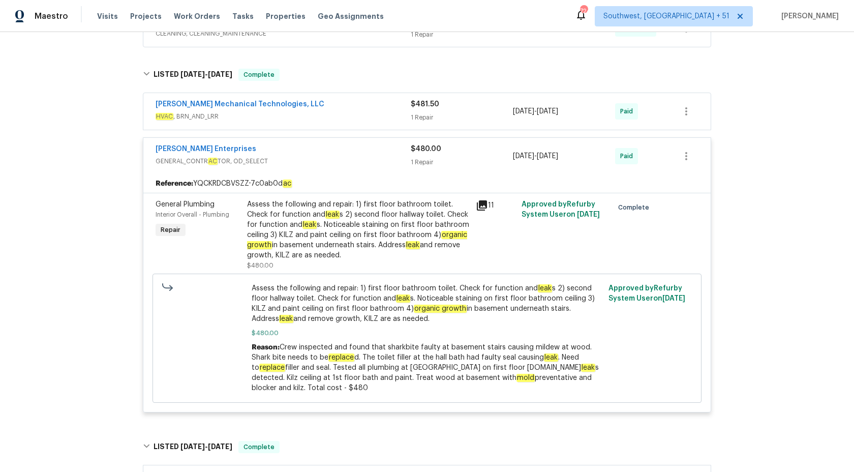
scroll to position [348, 0]
click at [415, 158] on div "1 Repair" at bounding box center [462, 162] width 102 height 10
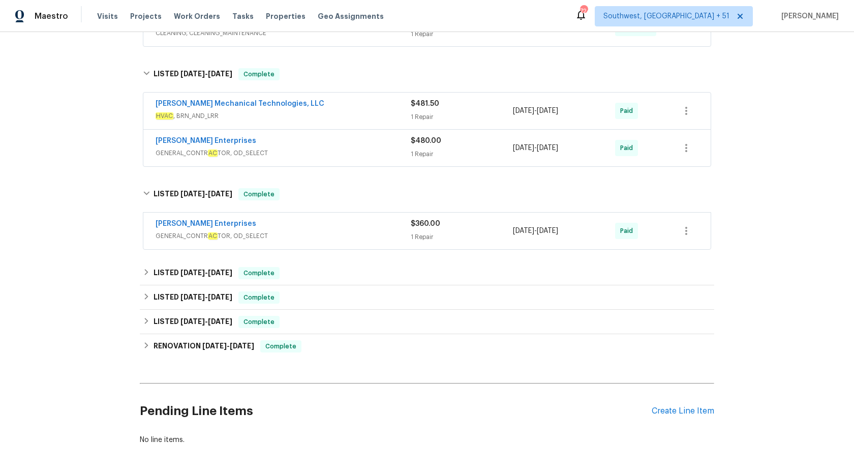
click at [387, 113] on span "HVAC , BRN_AND_LRR" at bounding box center [283, 116] width 255 height 10
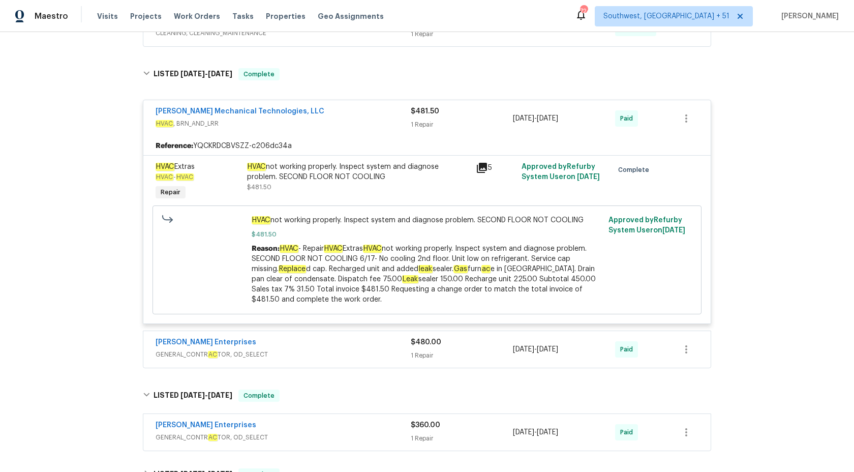
click at [387, 113] on div "Johnson's Mechanical Technologies, LLC" at bounding box center [283, 112] width 255 height 12
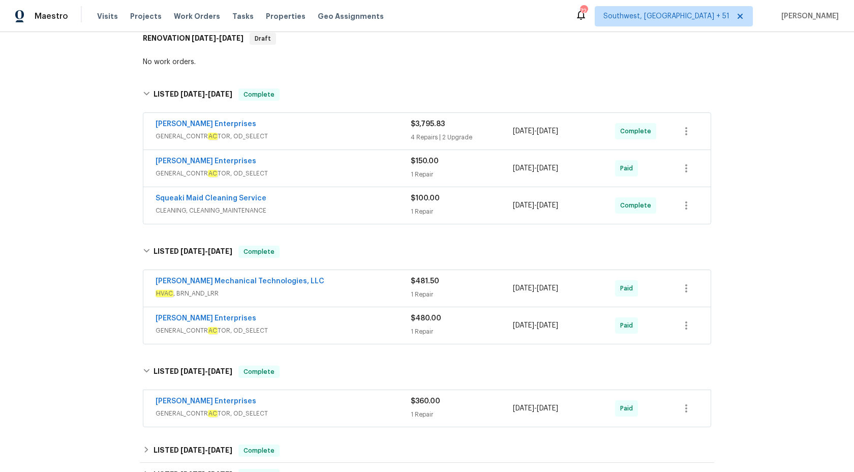
scroll to position [167, 0]
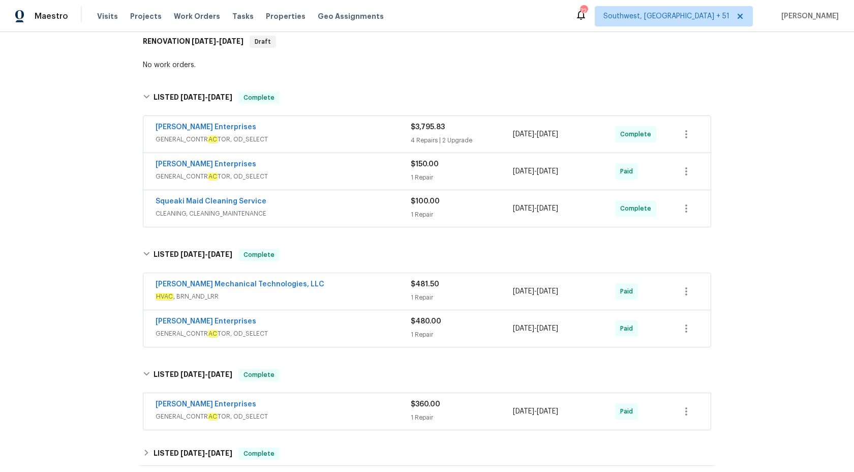
click at [373, 135] on span "GENERAL_CONTR AC TOR, OD_SELECT" at bounding box center [283, 139] width 255 height 10
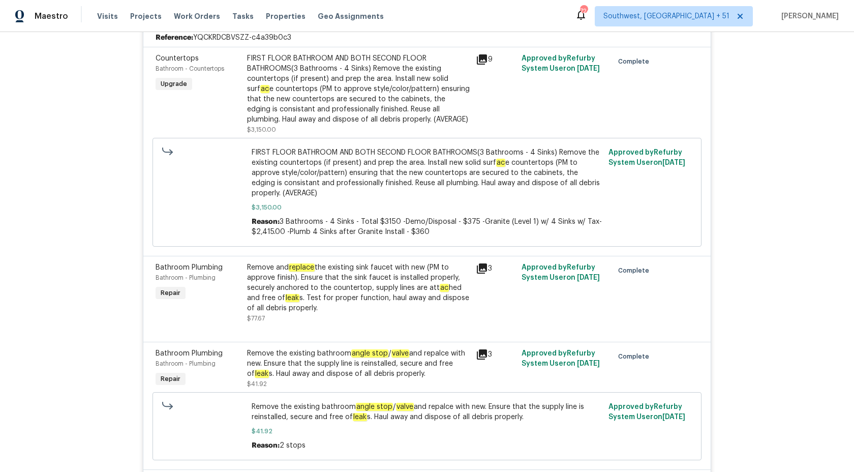
scroll to position [0, 0]
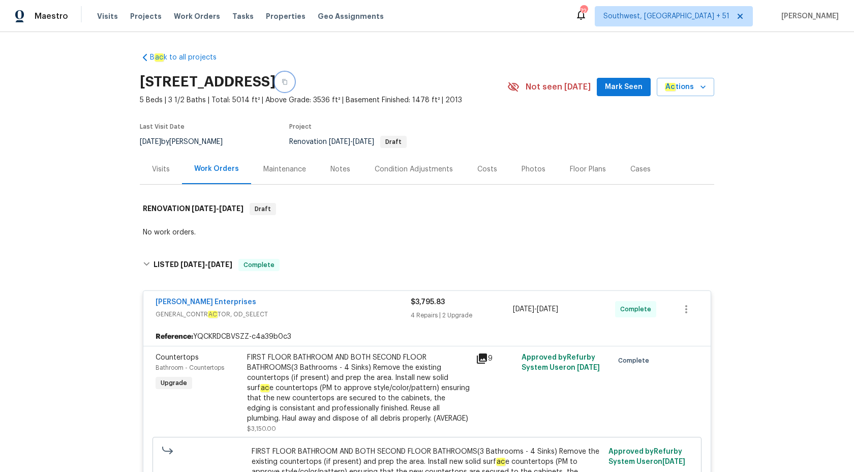
click at [288, 83] on icon "button" at bounding box center [285, 82] width 6 height 6
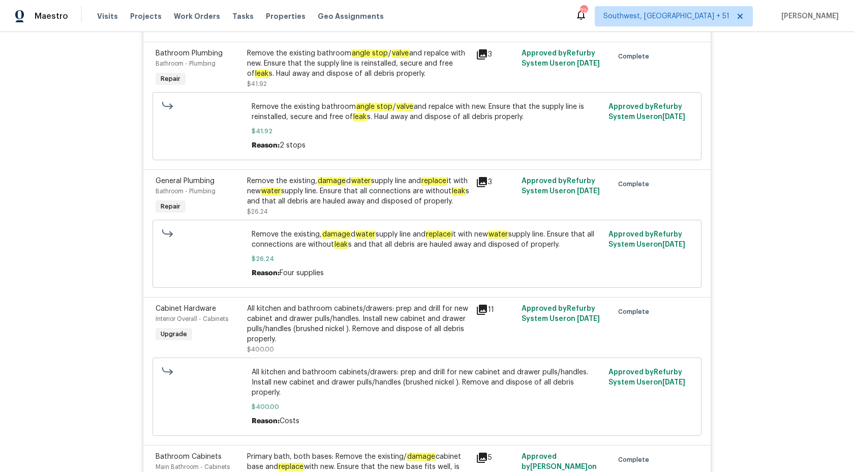
scroll to position [590, 0]
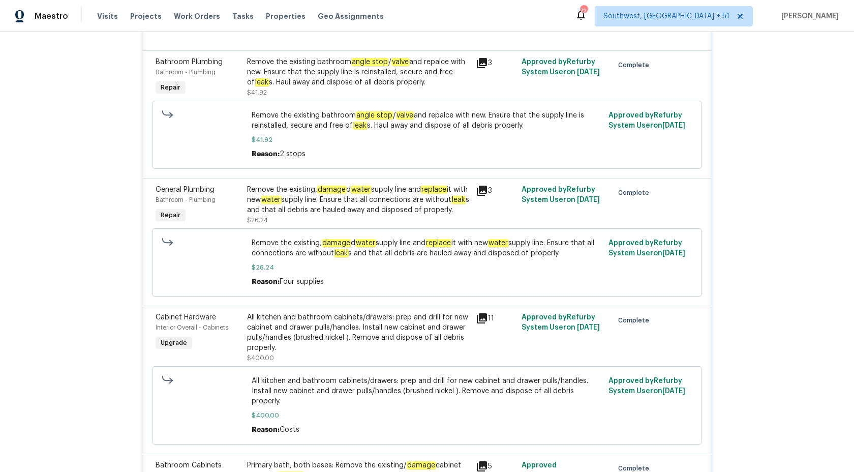
click at [355, 210] on div "Remove the existing, damage d water supply line and replace it with new water s…" at bounding box center [358, 200] width 223 height 30
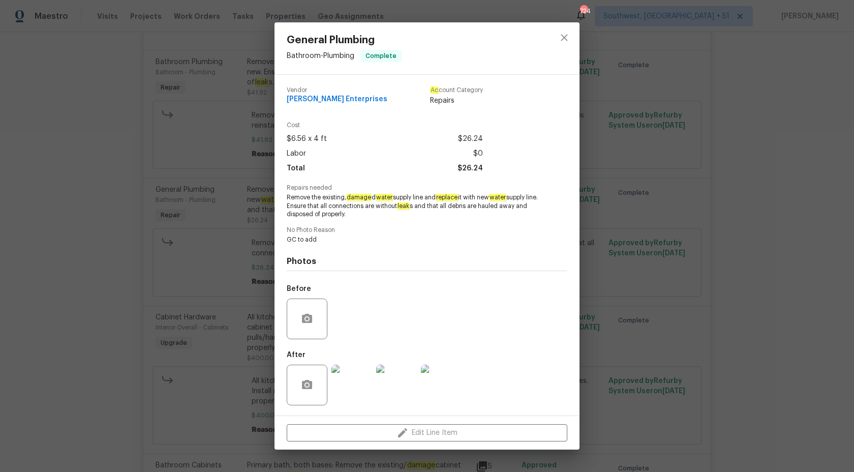
click at [367, 218] on span "Remove the existing, damage d water supply line and replace it with new water s…" at bounding box center [413, 205] width 253 height 25
click at [349, 387] on img at bounding box center [351, 384] width 41 height 41
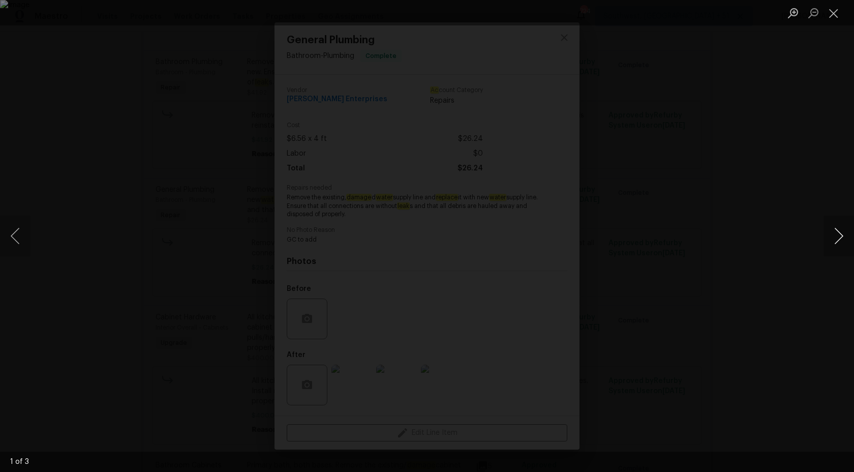
click at [846, 241] on button "Next image" at bounding box center [838, 236] width 30 height 41
click at [829, 167] on div "Lightbox" at bounding box center [427, 236] width 854 height 472
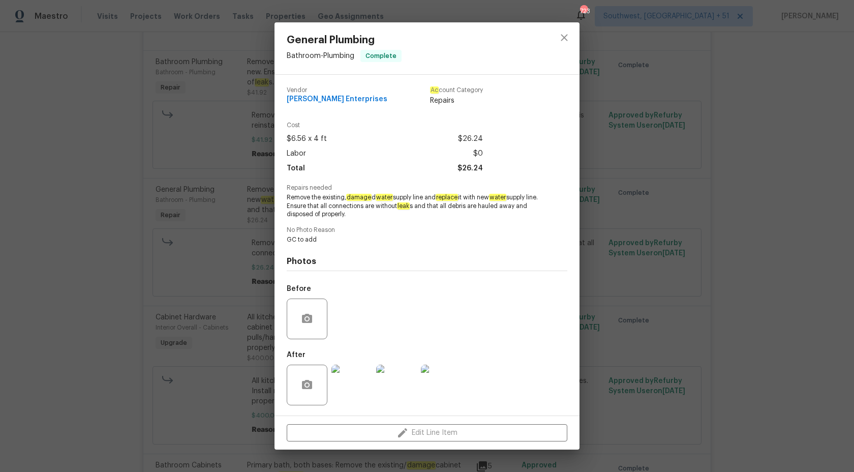
click at [468, 214] on span "Remove the existing, damage d water supply line and replace it with new water s…" at bounding box center [413, 205] width 253 height 25
drag, startPoint x: 345, startPoint y: 202, endPoint x: 427, endPoint y: 227, distance: 86.0
click at [427, 227] on div "Vendor Nordman Enterprises Ac count Category Repairs Cost $6.56 x 4 ft $26.24 L…" at bounding box center [427, 245] width 281 height 332
click at [427, 227] on span "No Photo Reason" at bounding box center [427, 230] width 281 height 7
drag, startPoint x: 346, startPoint y: 196, endPoint x: 470, endPoint y: 199, distance: 123.5
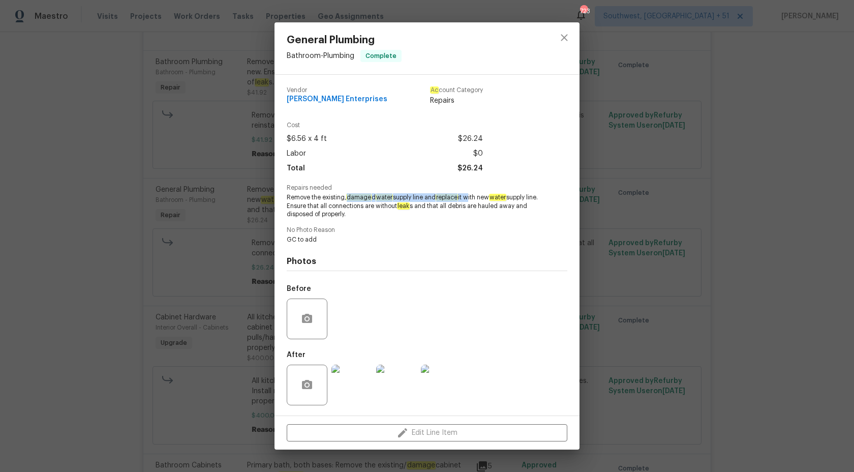
click at [470, 199] on span "Remove the existing, damage d water supply line and replace it with new water s…" at bounding box center [413, 205] width 253 height 25
drag, startPoint x: 346, startPoint y: 196, endPoint x: 298, endPoint y: 204, distance: 48.1
click at [298, 204] on span "Remove the existing, damage d water supply line and replace it with new water s…" at bounding box center [413, 205] width 253 height 25
copy span "damage d water supply line and replace it with new water supply line."
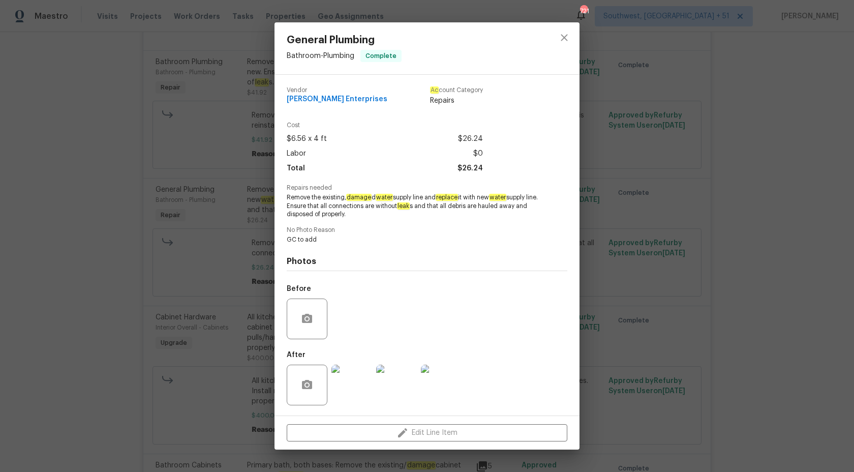
click at [77, 83] on div "General Plumbing Bathroom - Plumbing Complete Vendor Nordman Enterprises Ac cou…" at bounding box center [427, 236] width 854 height 472
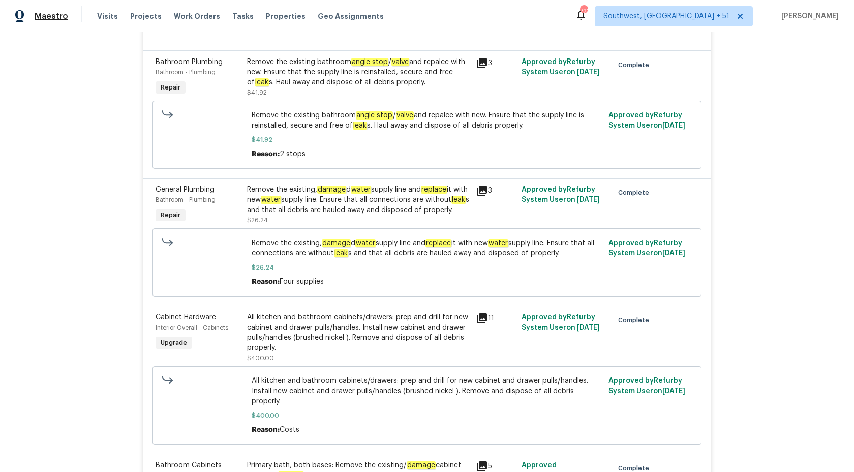
click at [54, 18] on span "Maestro" at bounding box center [52, 16] width 34 height 10
